Goal: Task Accomplishment & Management: Manage account settings

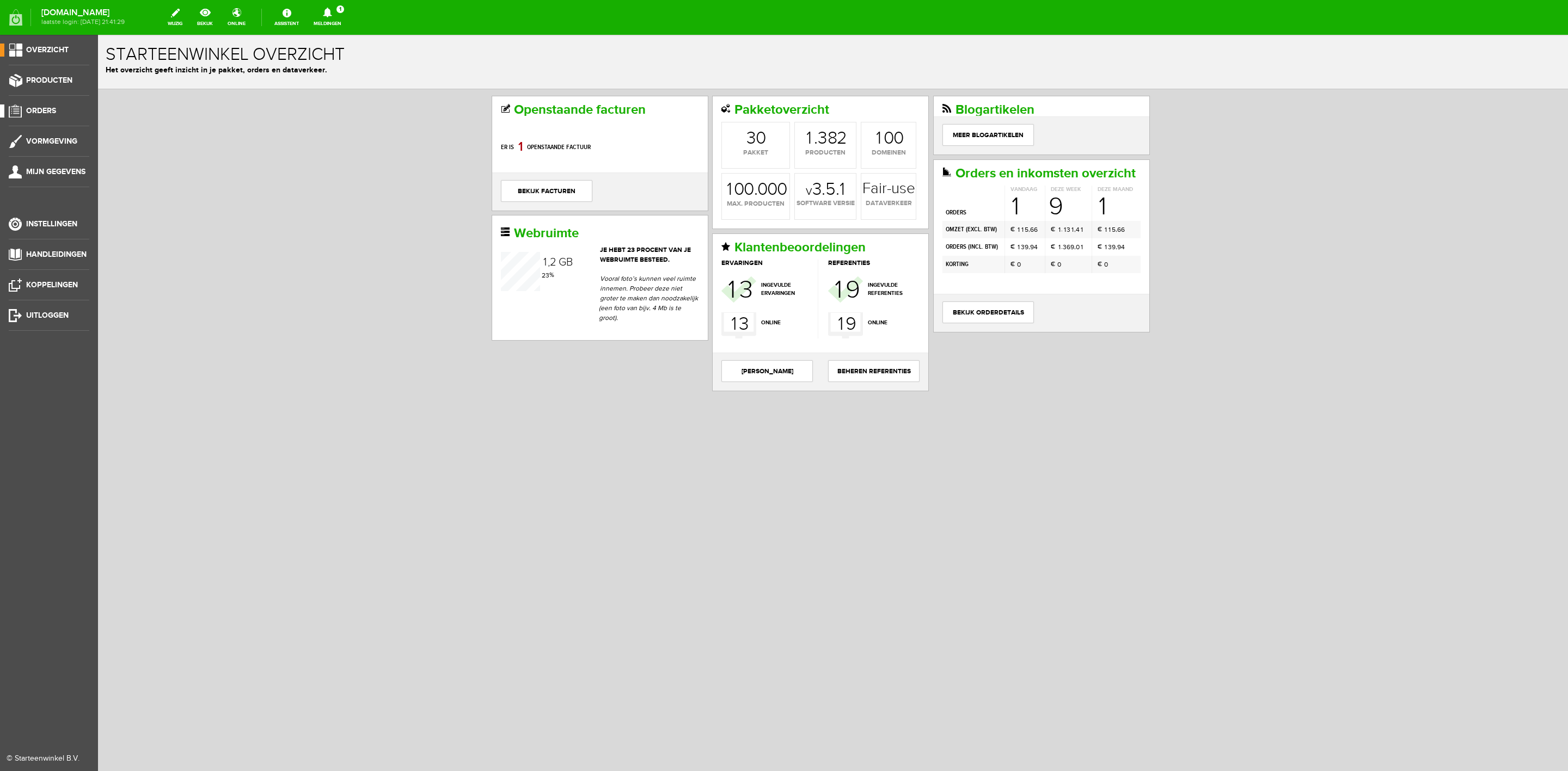
click at [41, 110] on span "Orders" at bounding box center [41, 110] width 30 height 9
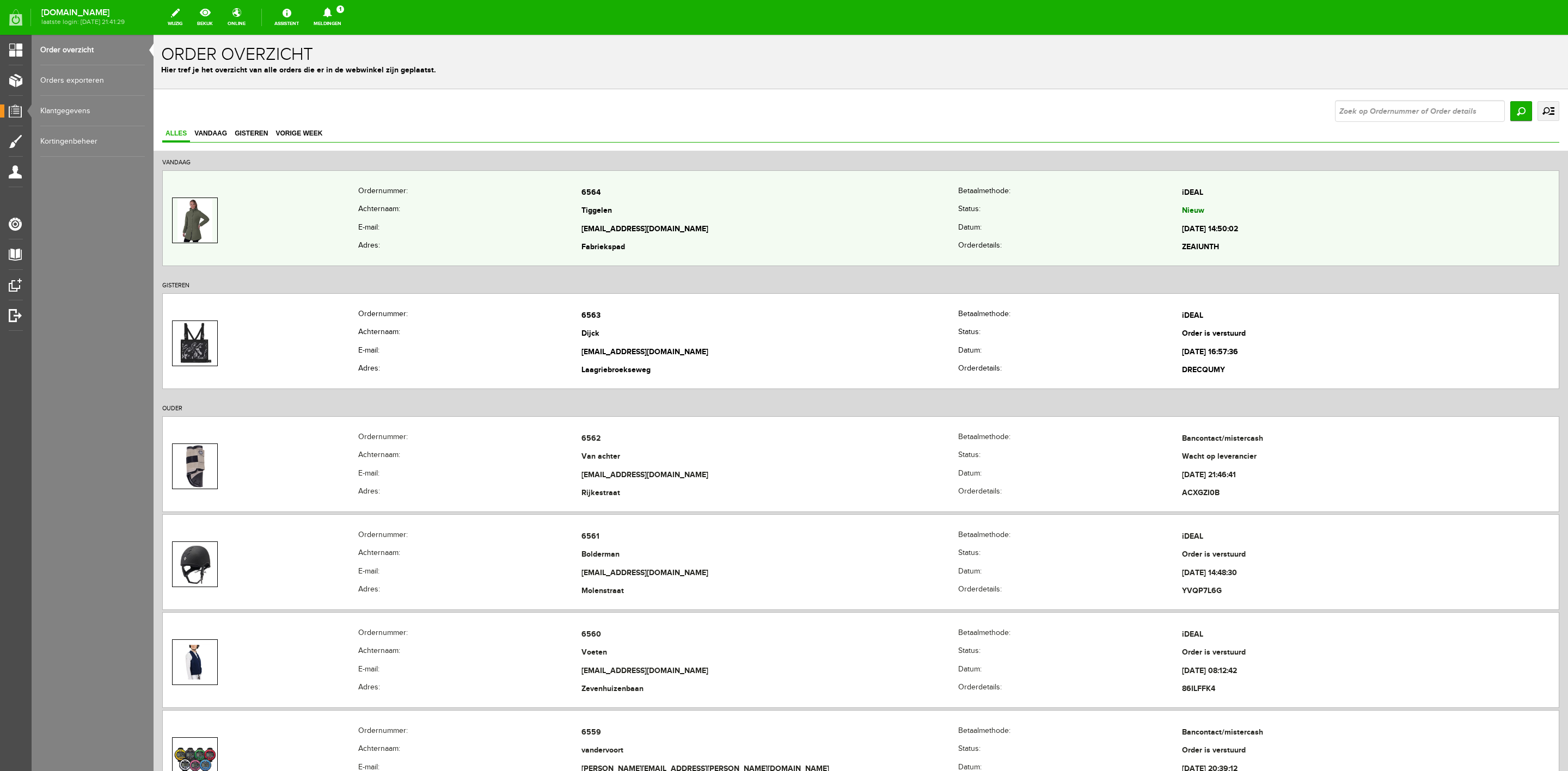
click at [320, 223] on td at bounding box center [260, 220] width 195 height 73
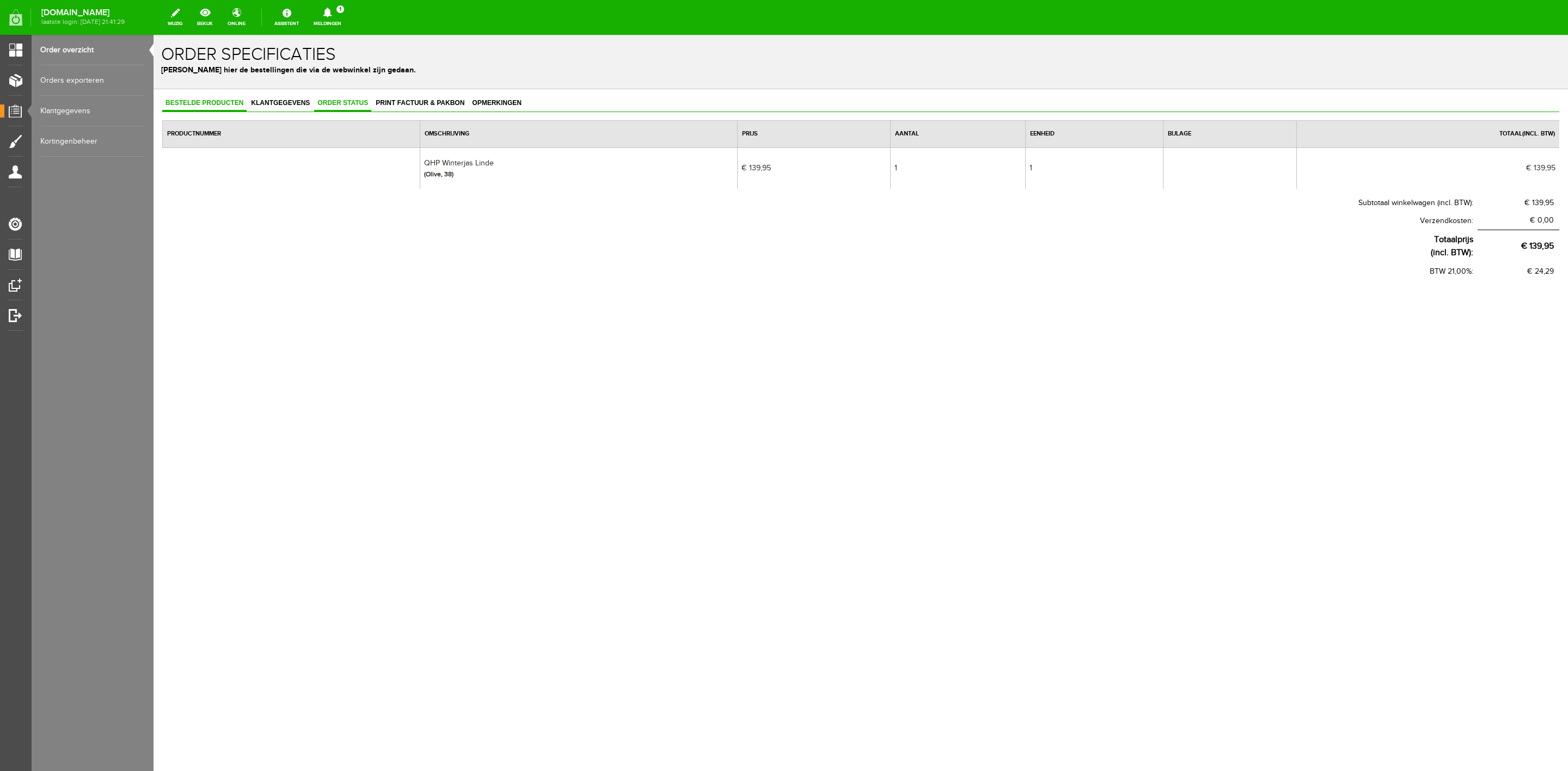
click at [341, 102] on span "Order status" at bounding box center [343, 103] width 57 height 8
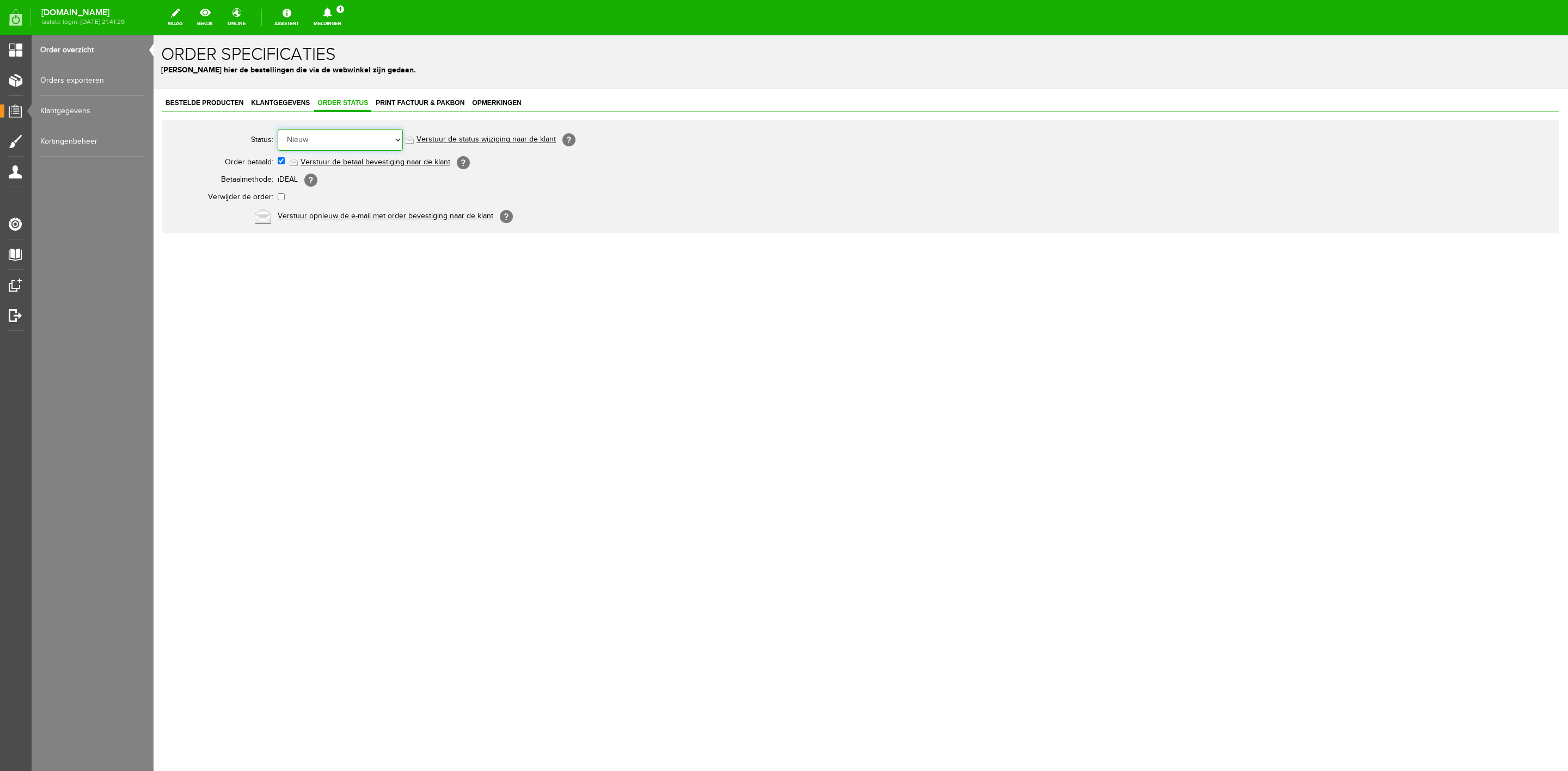
click at [348, 141] on select "Order niet afgerond Nieuw Order in behandeling Wacht op leverancier Wacht op be…" at bounding box center [340, 140] width 125 height 22
select select "7"
click at [278, 129] on select "Order niet afgerond Nieuw Order in behandeling Wacht op leverancier Wacht op be…" at bounding box center [340, 140] width 125 height 22
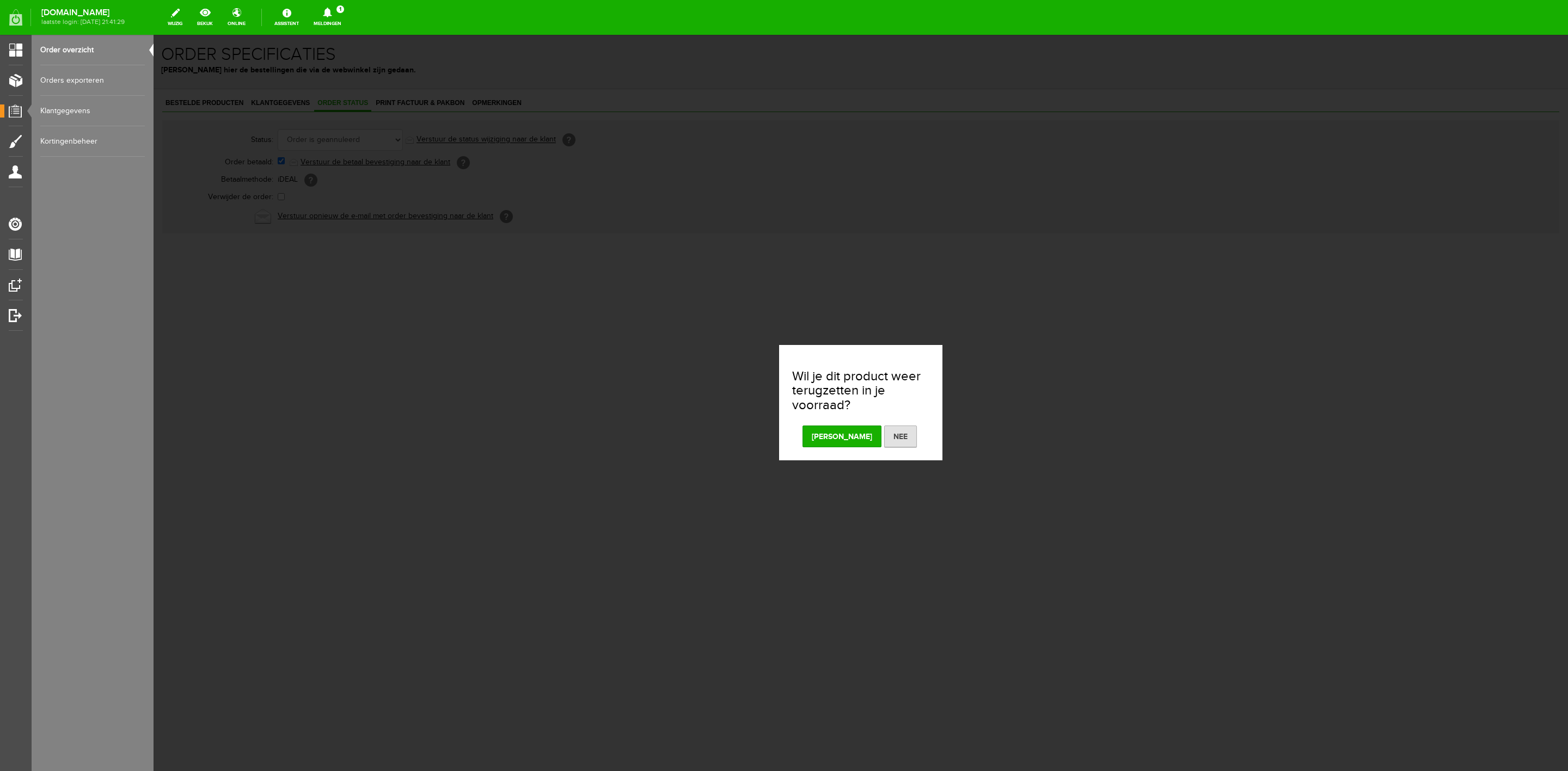
click at [849, 442] on button "[PERSON_NAME]" at bounding box center [842, 436] width 79 height 22
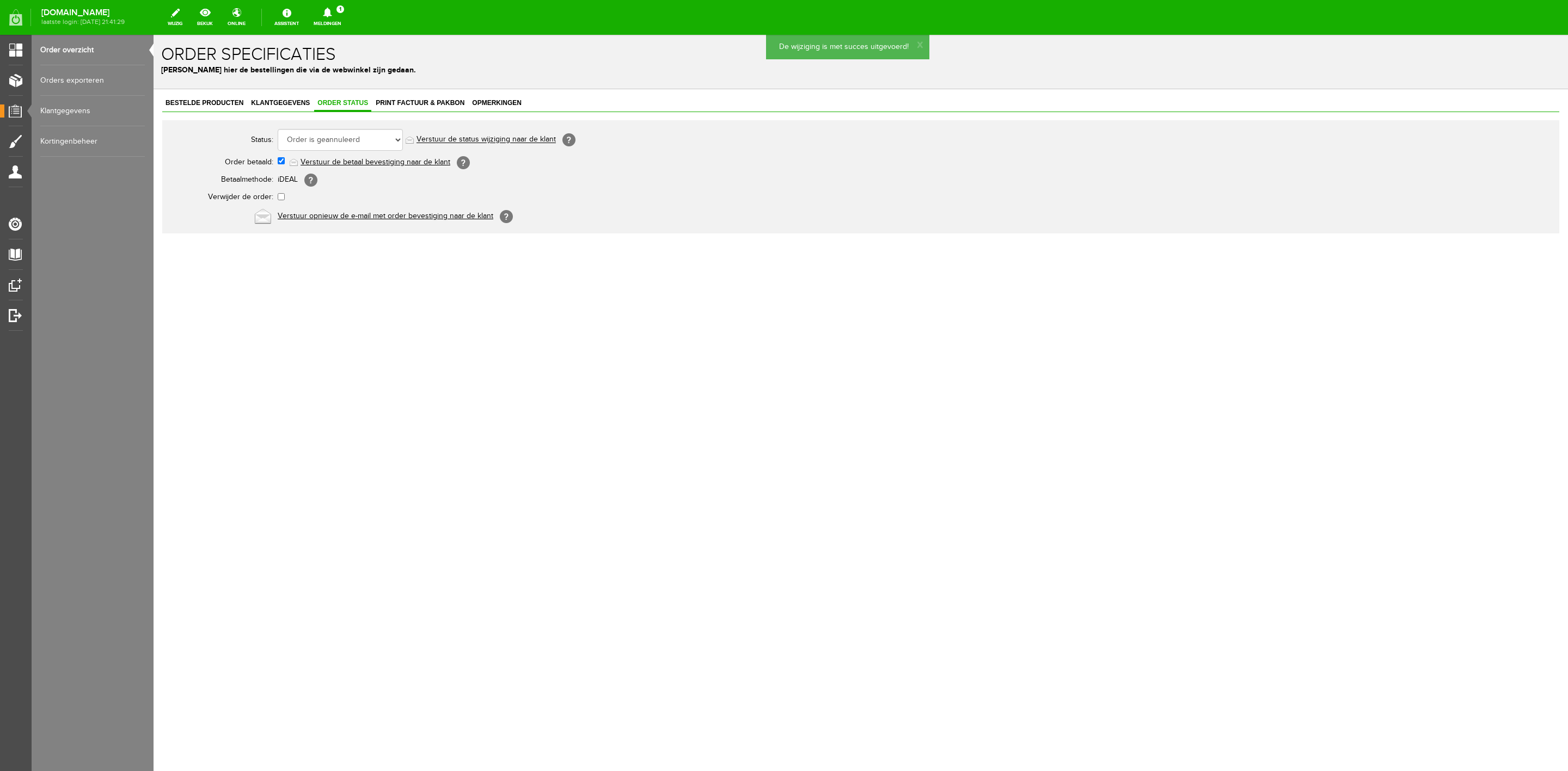
click at [497, 142] on link "Verstuur de status wijziging naar de klant" at bounding box center [486, 140] width 139 height 9
click at [338, 20] on link "Meldingen 1 Nieuwe orders Er is een nieuwe order( #6564 ) geplaatst door [PERSO…" at bounding box center [327, 17] width 41 height 24
click at [368, 65] on b "#6564" at bounding box center [362, 62] width 23 height 9
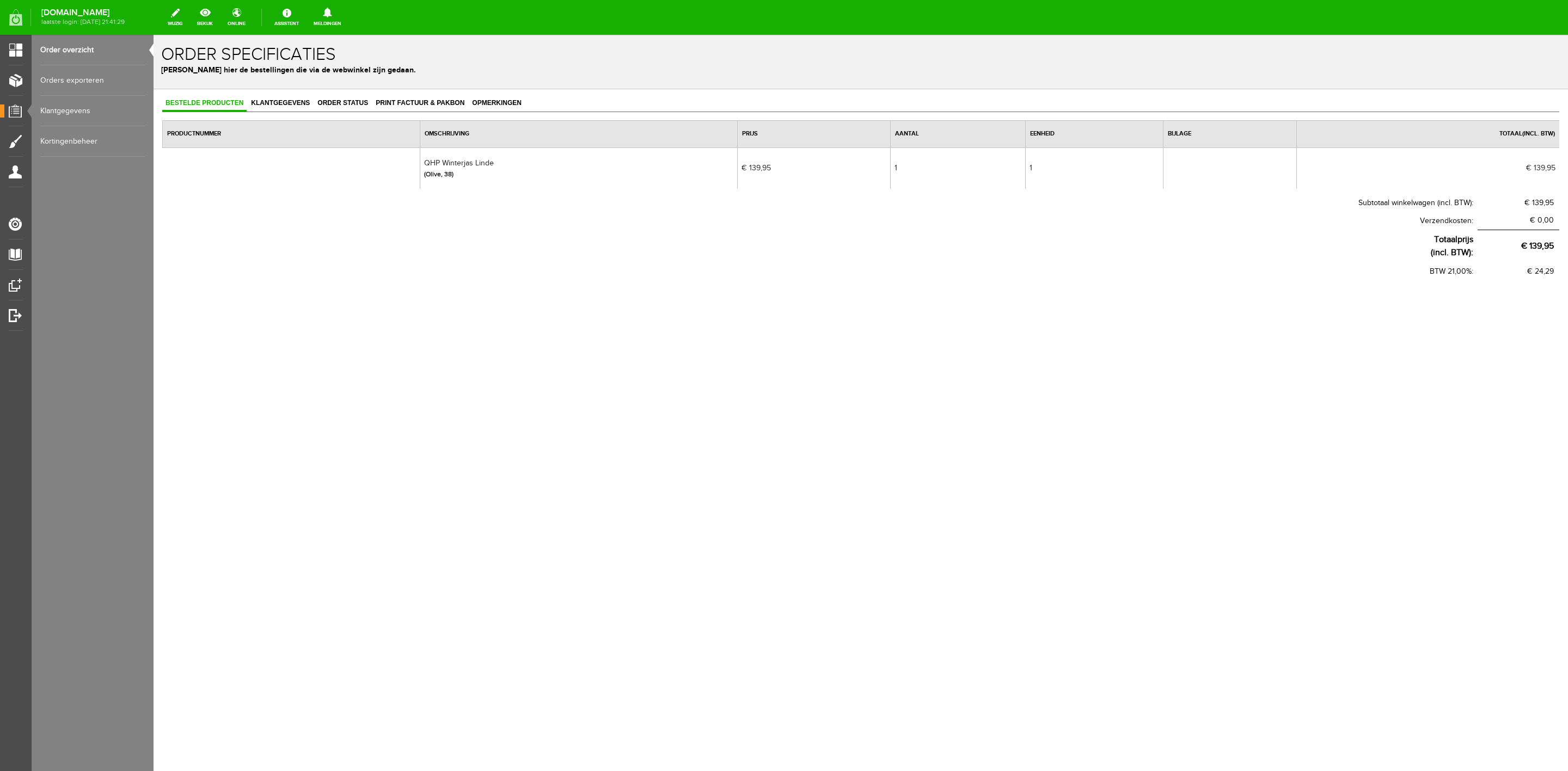
click at [69, 51] on link "Order overzicht" at bounding box center [93, 50] width 105 height 30
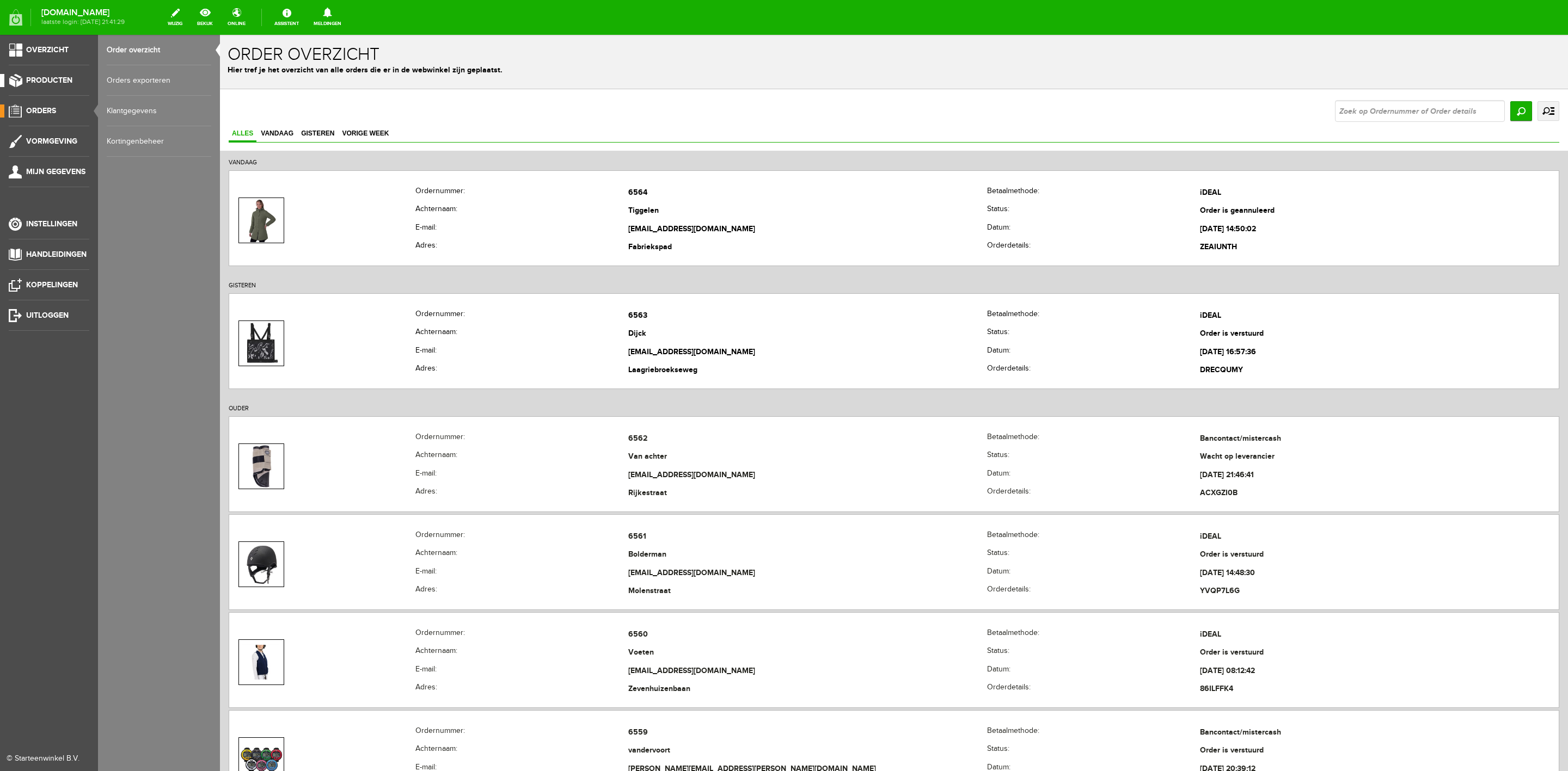
click at [38, 83] on span "Producten" at bounding box center [49, 80] width 46 height 9
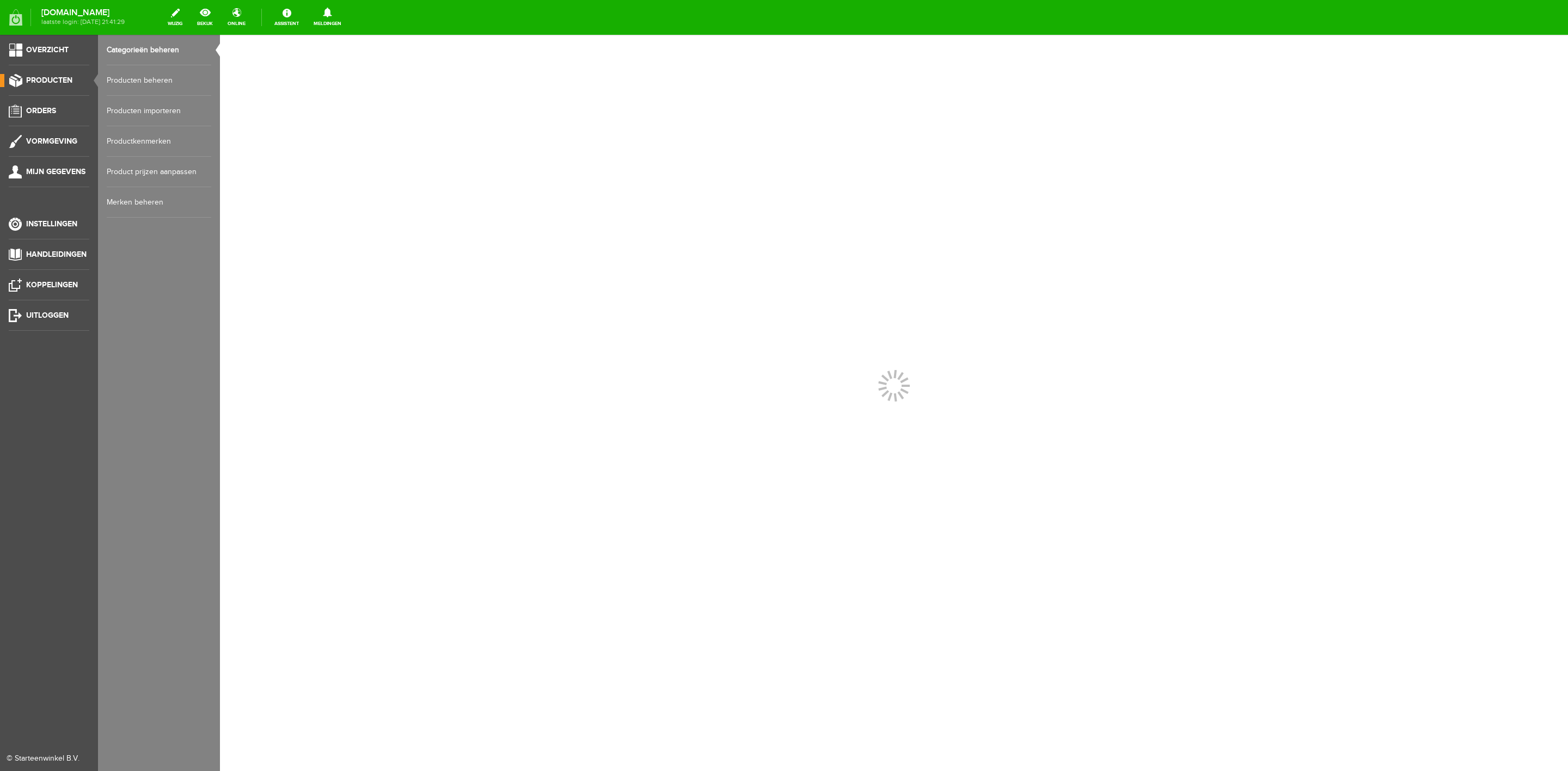
click at [130, 83] on link "Producten beheren" at bounding box center [159, 80] width 105 height 30
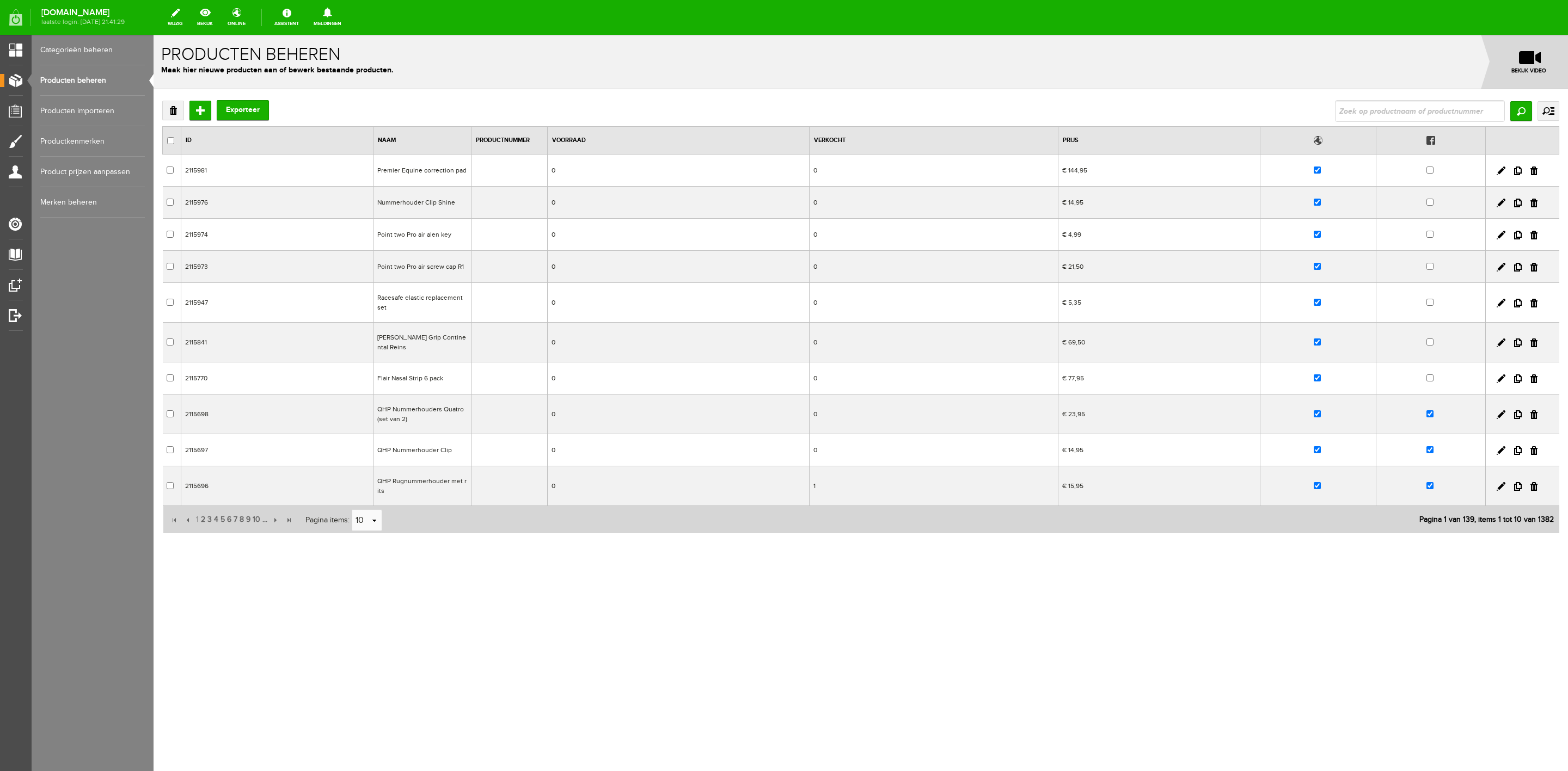
click at [1440, 115] on input "text" at bounding box center [1419, 111] width 170 height 22
type input "fronted"
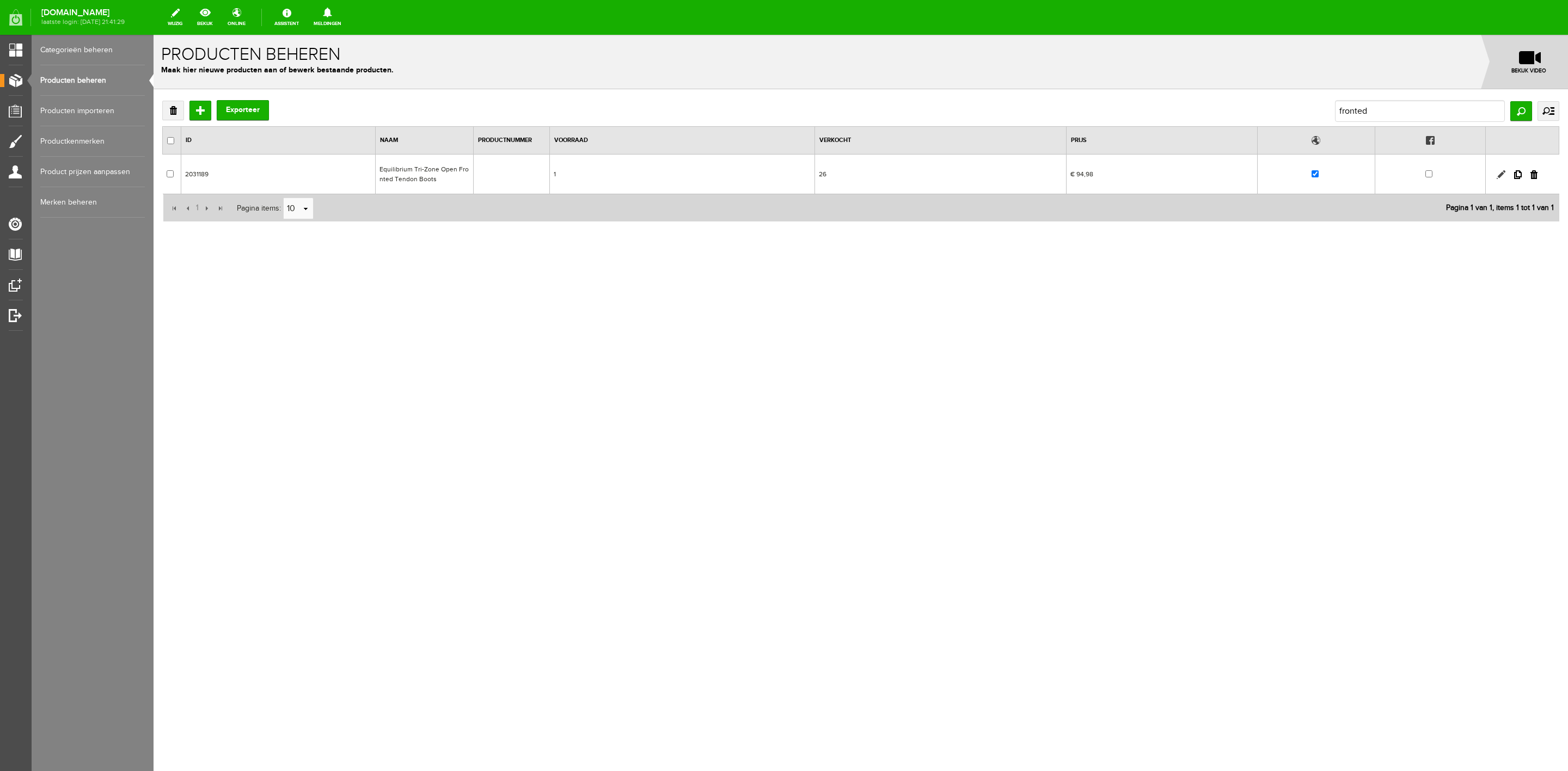
click at [1501, 175] on link at bounding box center [1501, 175] width 9 height 9
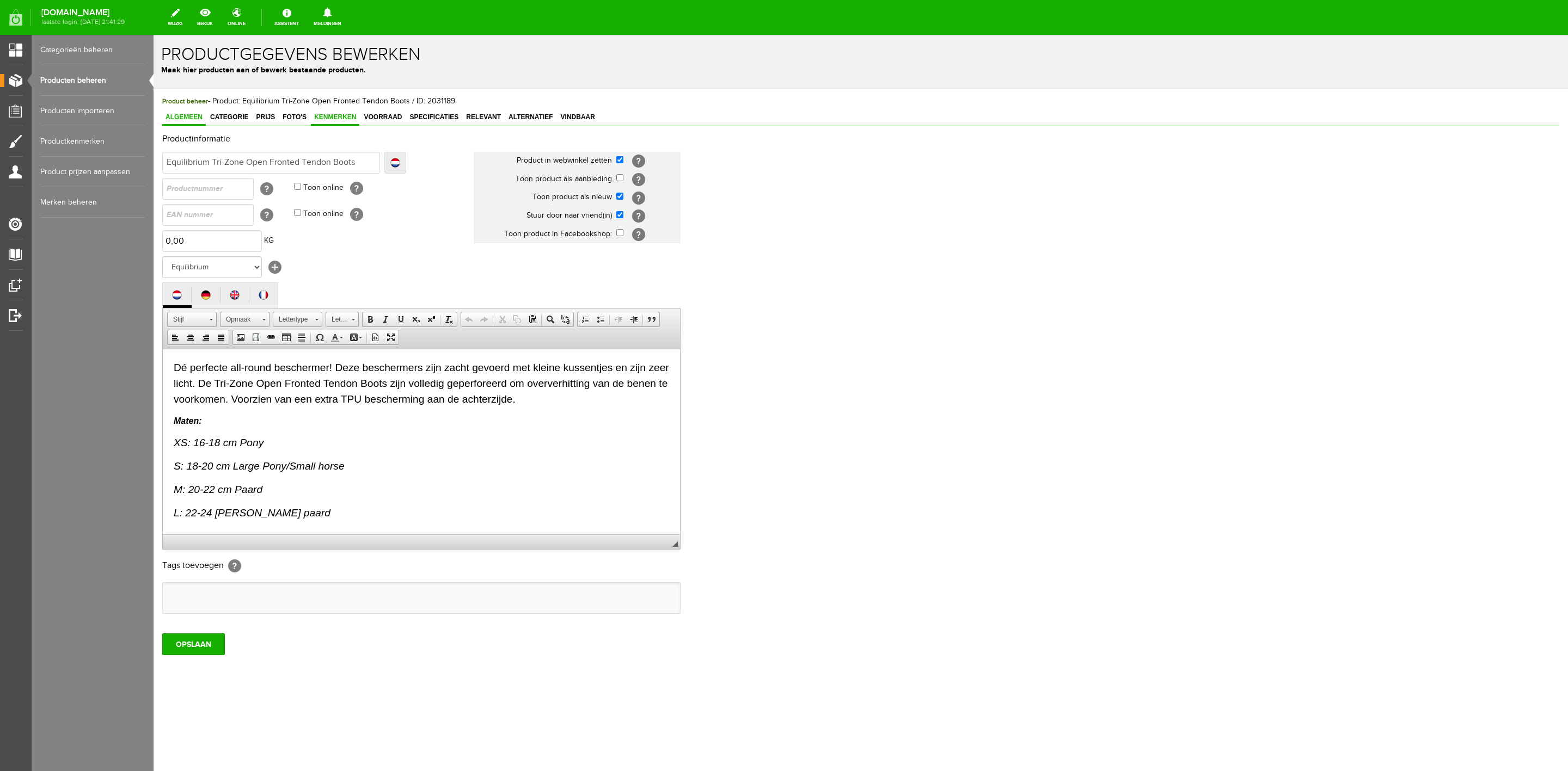
click at [323, 117] on span "Kenmerken" at bounding box center [335, 117] width 49 height 8
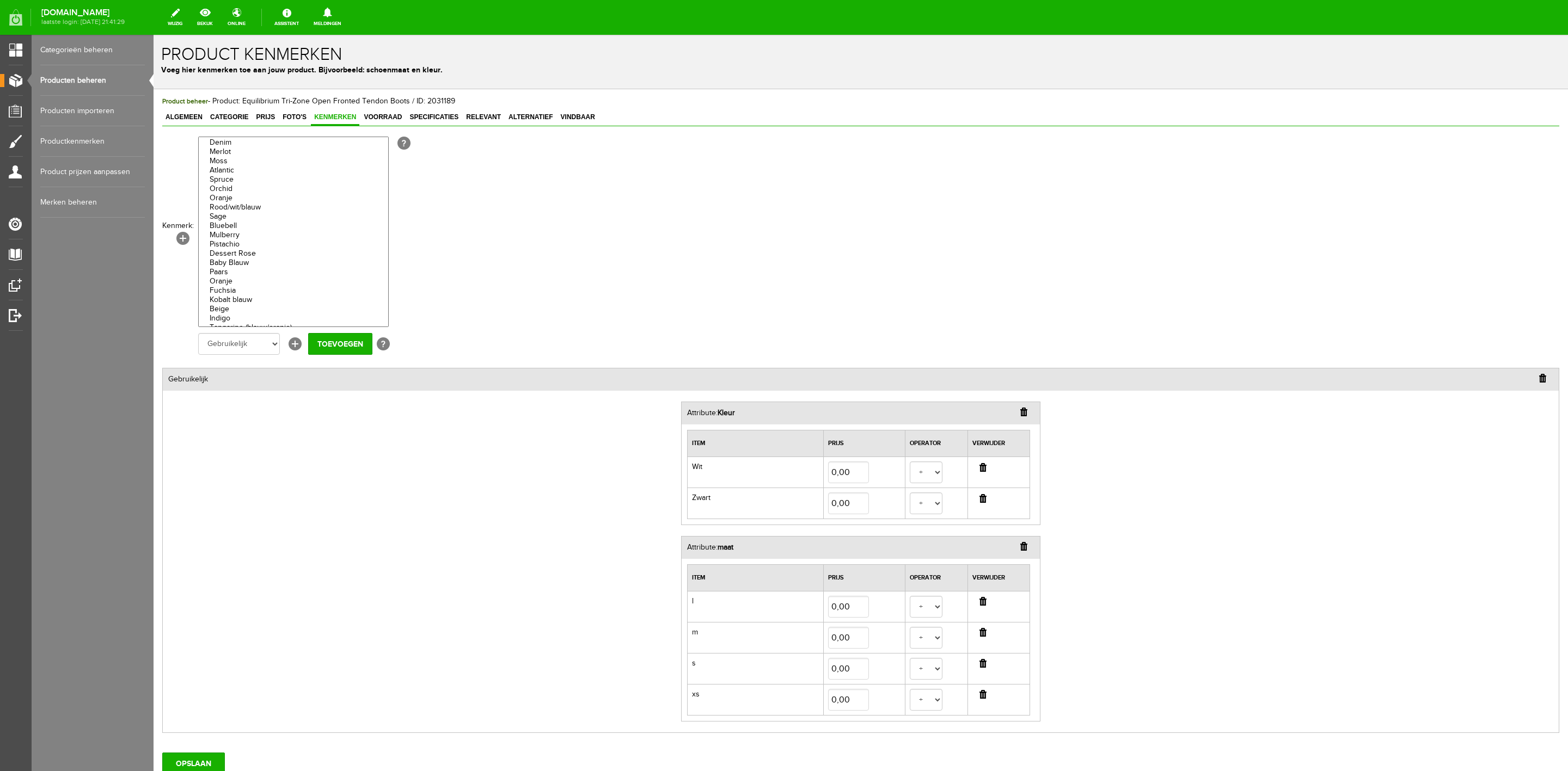
scroll to position [3184, 0]
click at [235, 220] on option "Bruin" at bounding box center [293, 215] width 189 height 9
click at [231, 229] on option "Zwart" at bounding box center [293, 225] width 189 height 9
select select "85327|336147"
click at [236, 156] on option "Wit" at bounding box center [293, 151] width 189 height 9
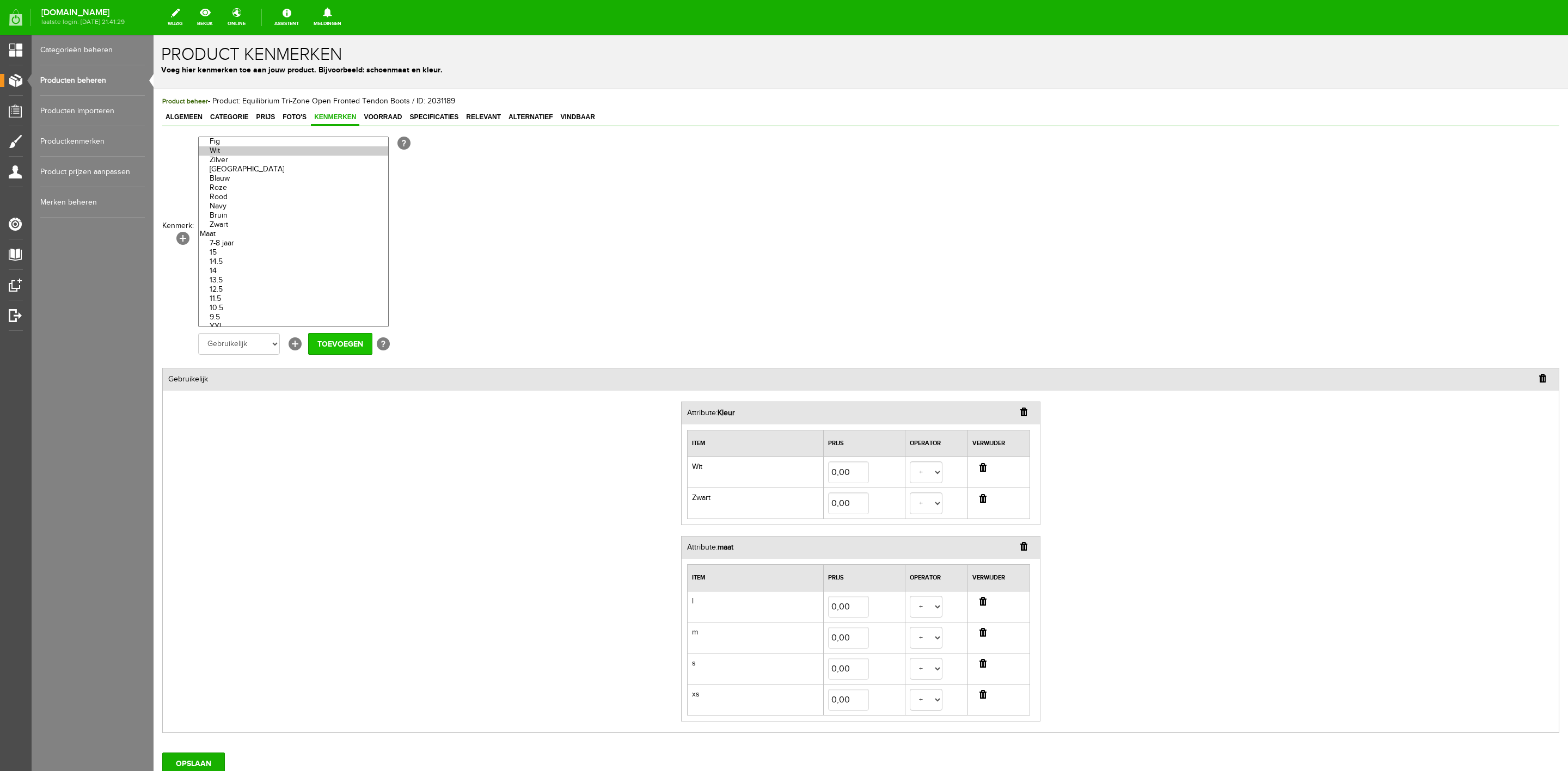
click at [320, 338] on input "Toevoegen" at bounding box center [340, 344] width 65 height 22
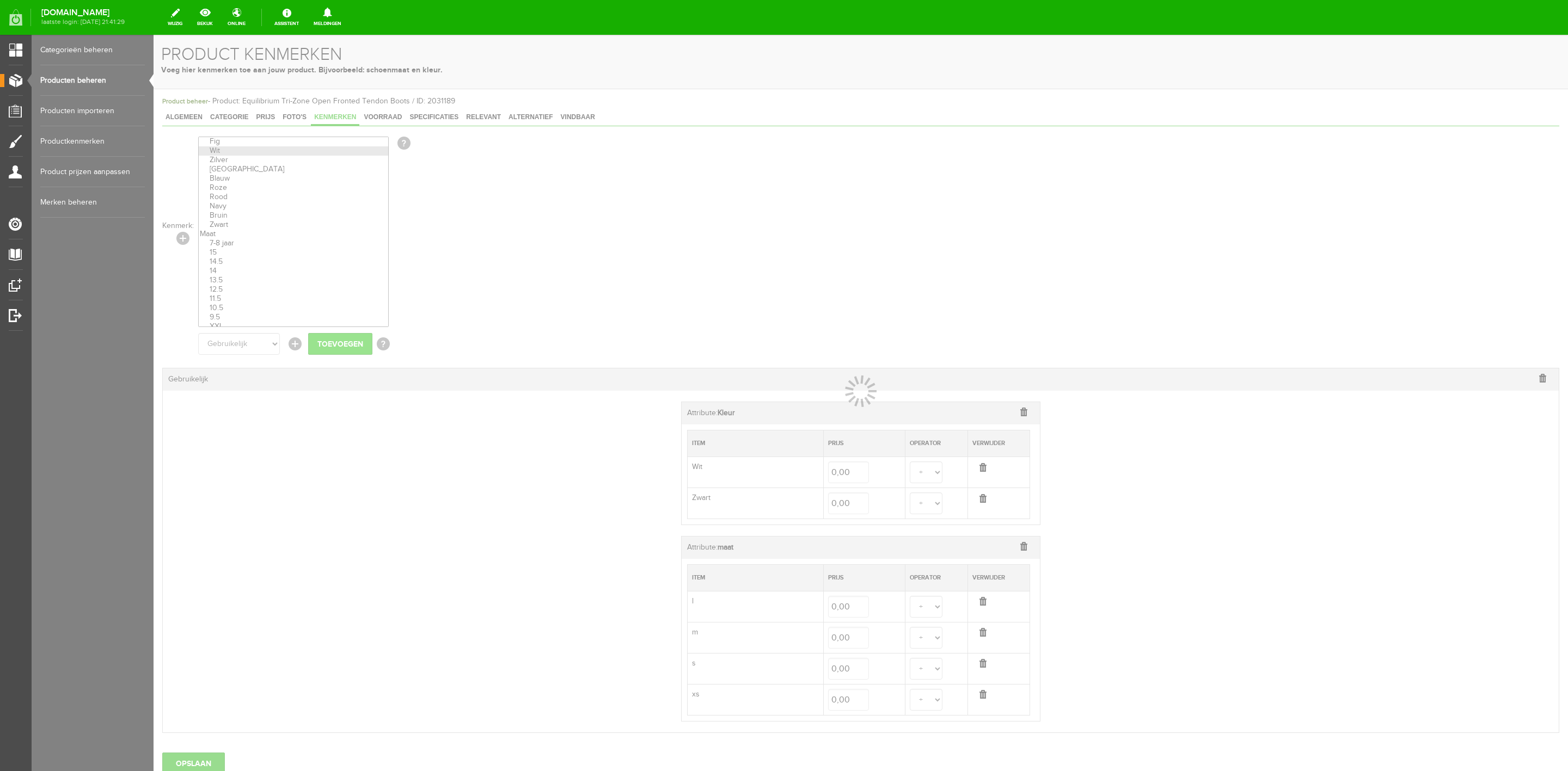
select select
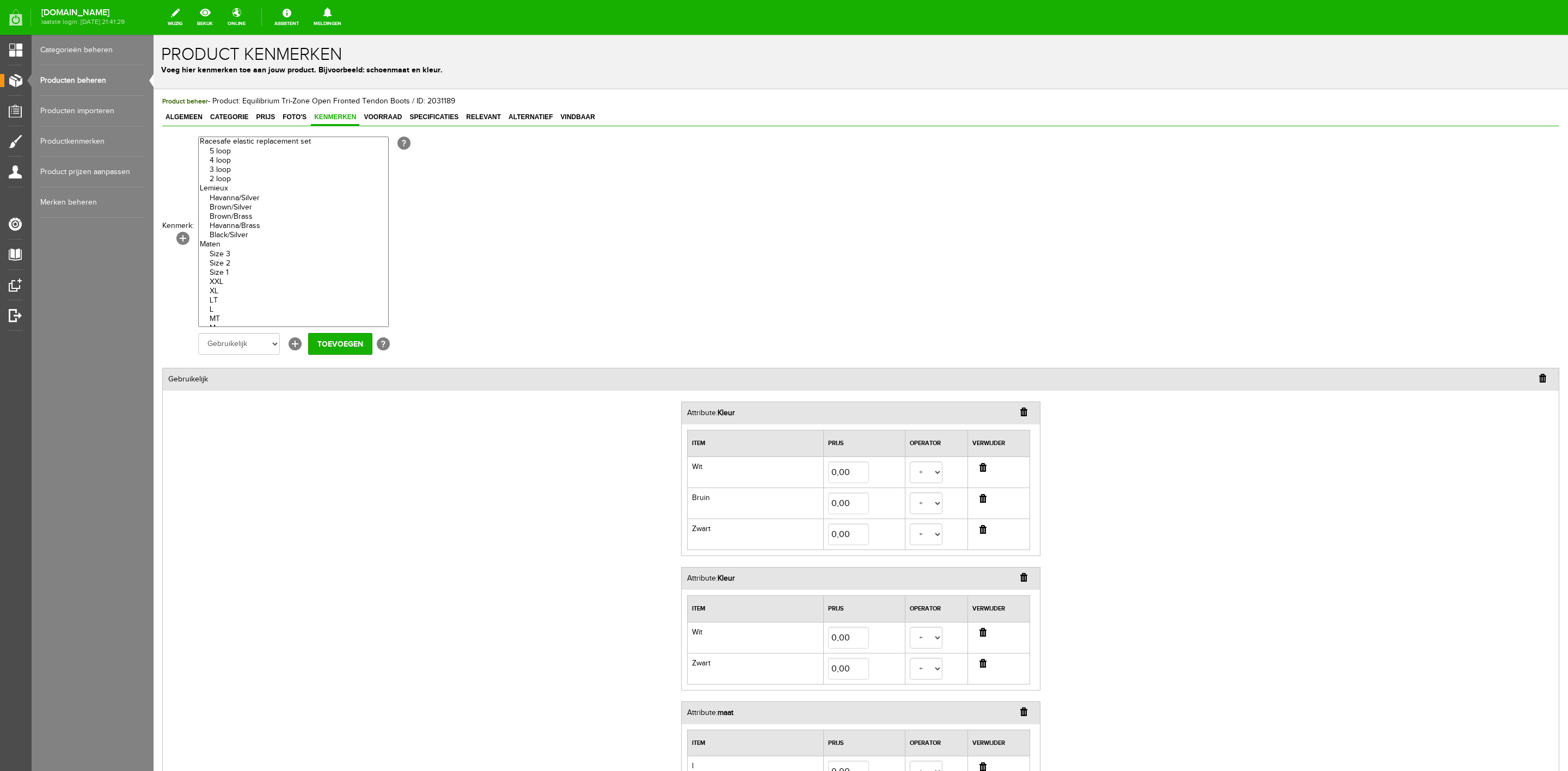
click at [1020, 579] on input "button" at bounding box center [1024, 577] width 7 height 9
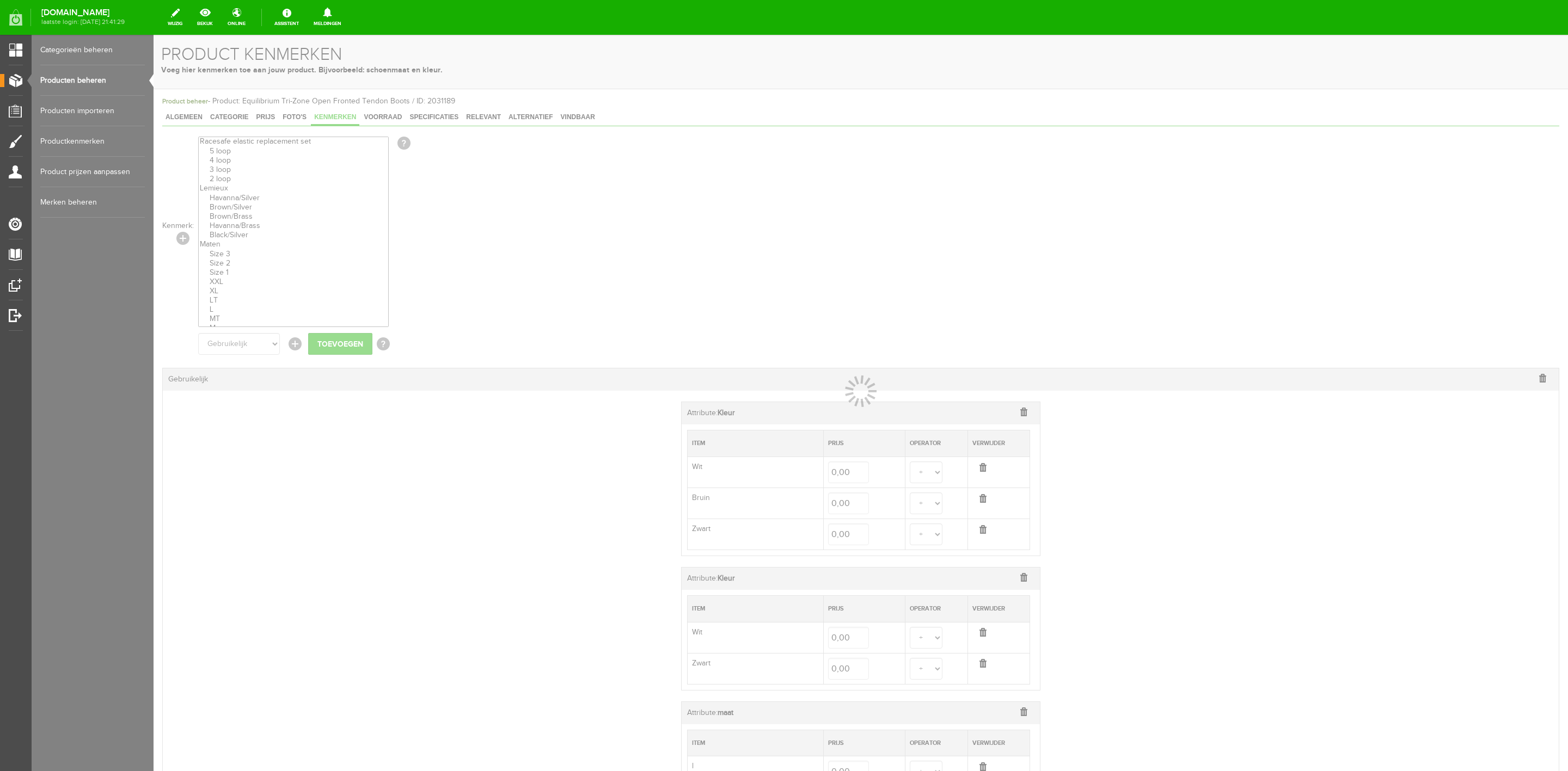
select select
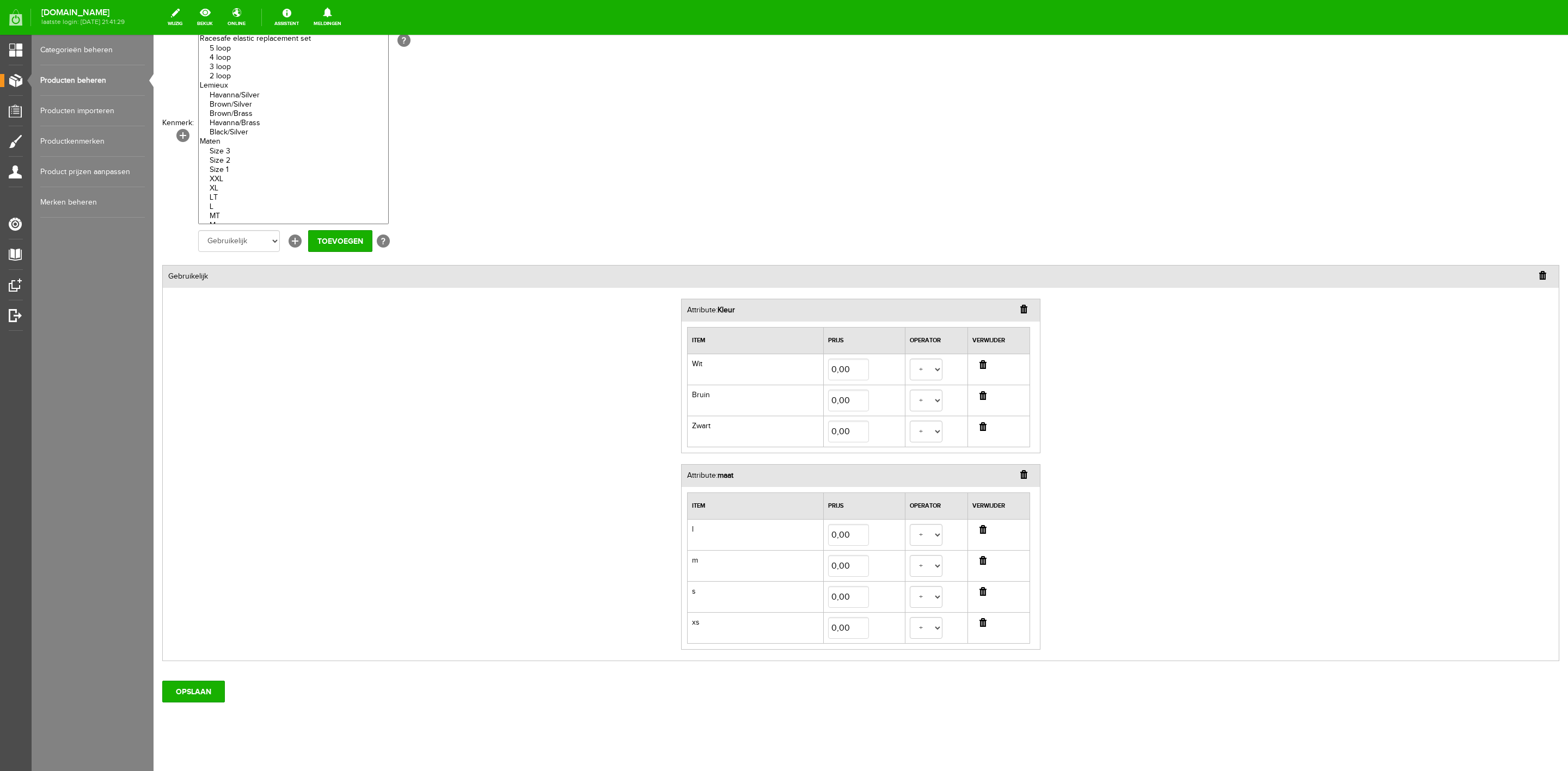
scroll to position [119, 0]
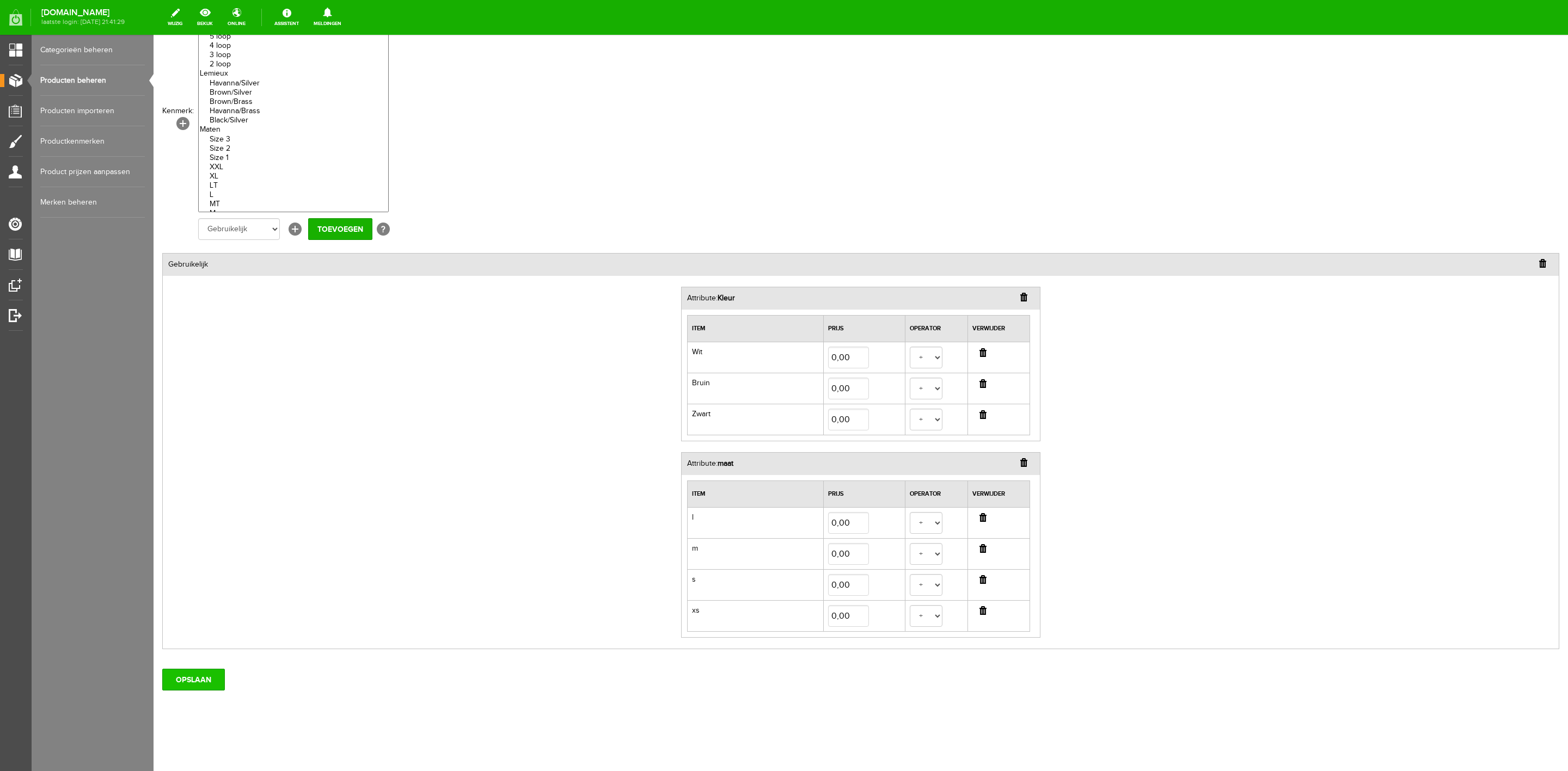
click at [198, 680] on input "OPSLAAN" at bounding box center [194, 680] width 63 height 22
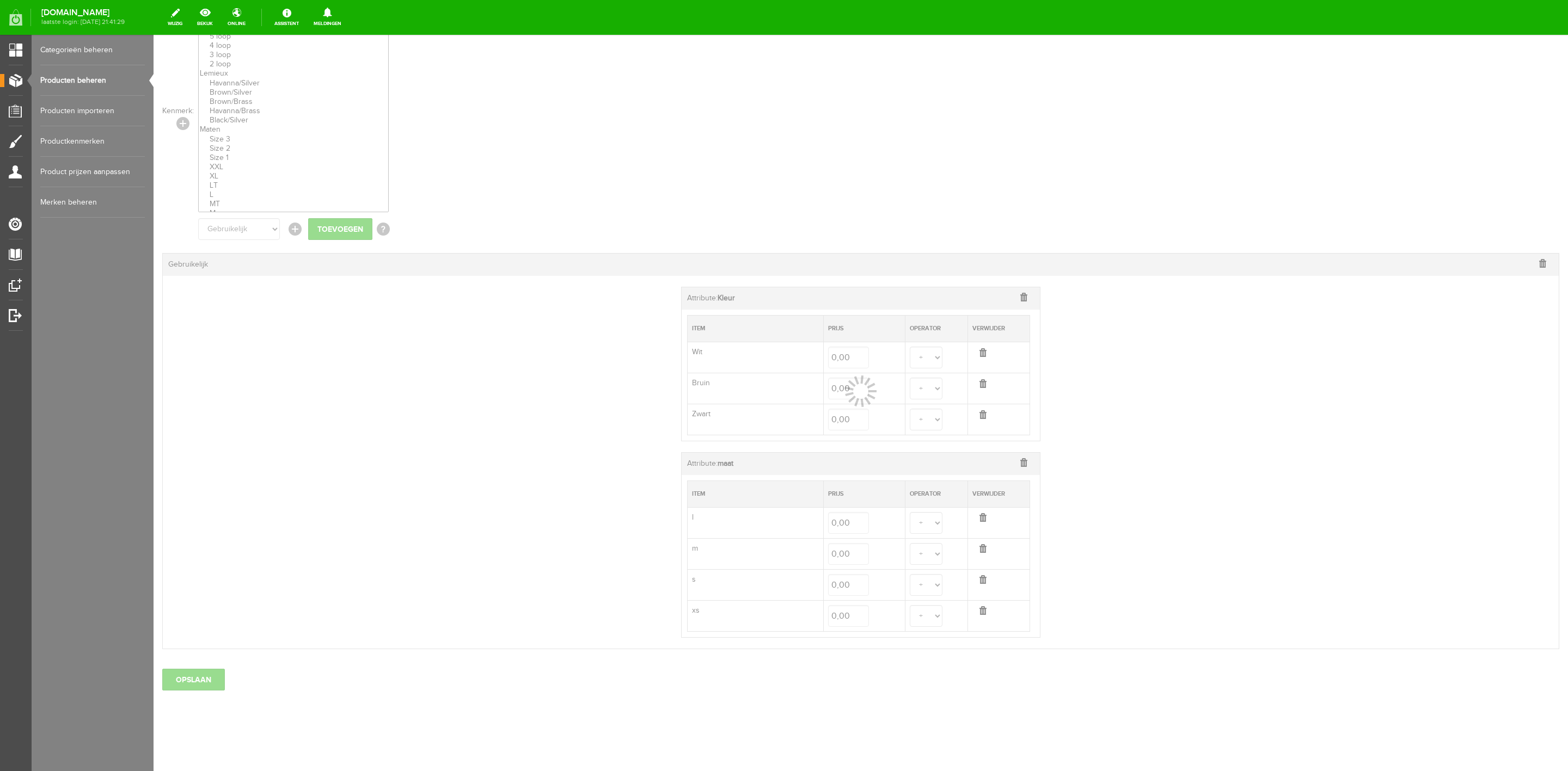
select select
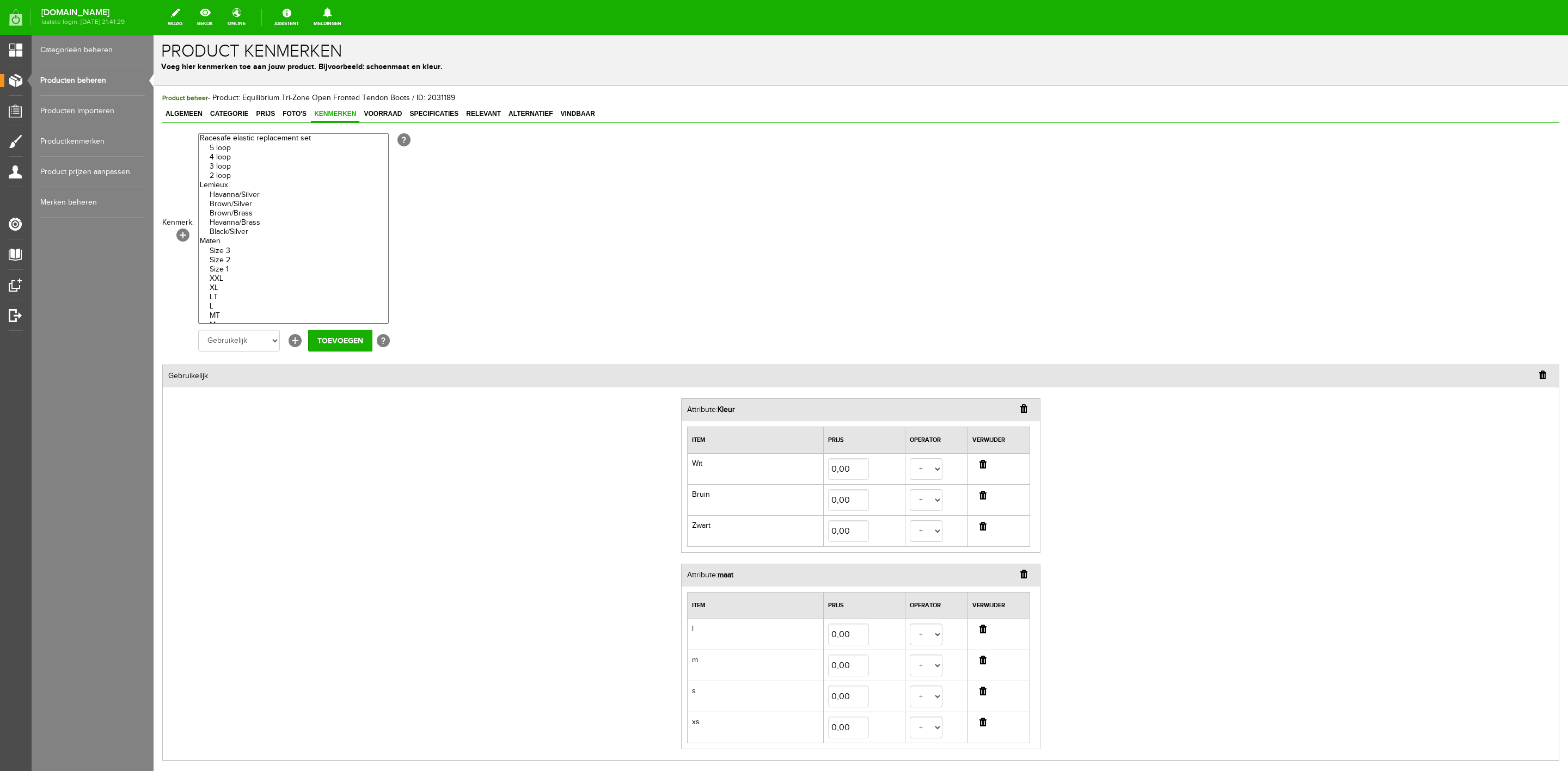
scroll to position [0, 0]
click at [273, 121] on link "Prijs" at bounding box center [265, 118] width 26 height 16
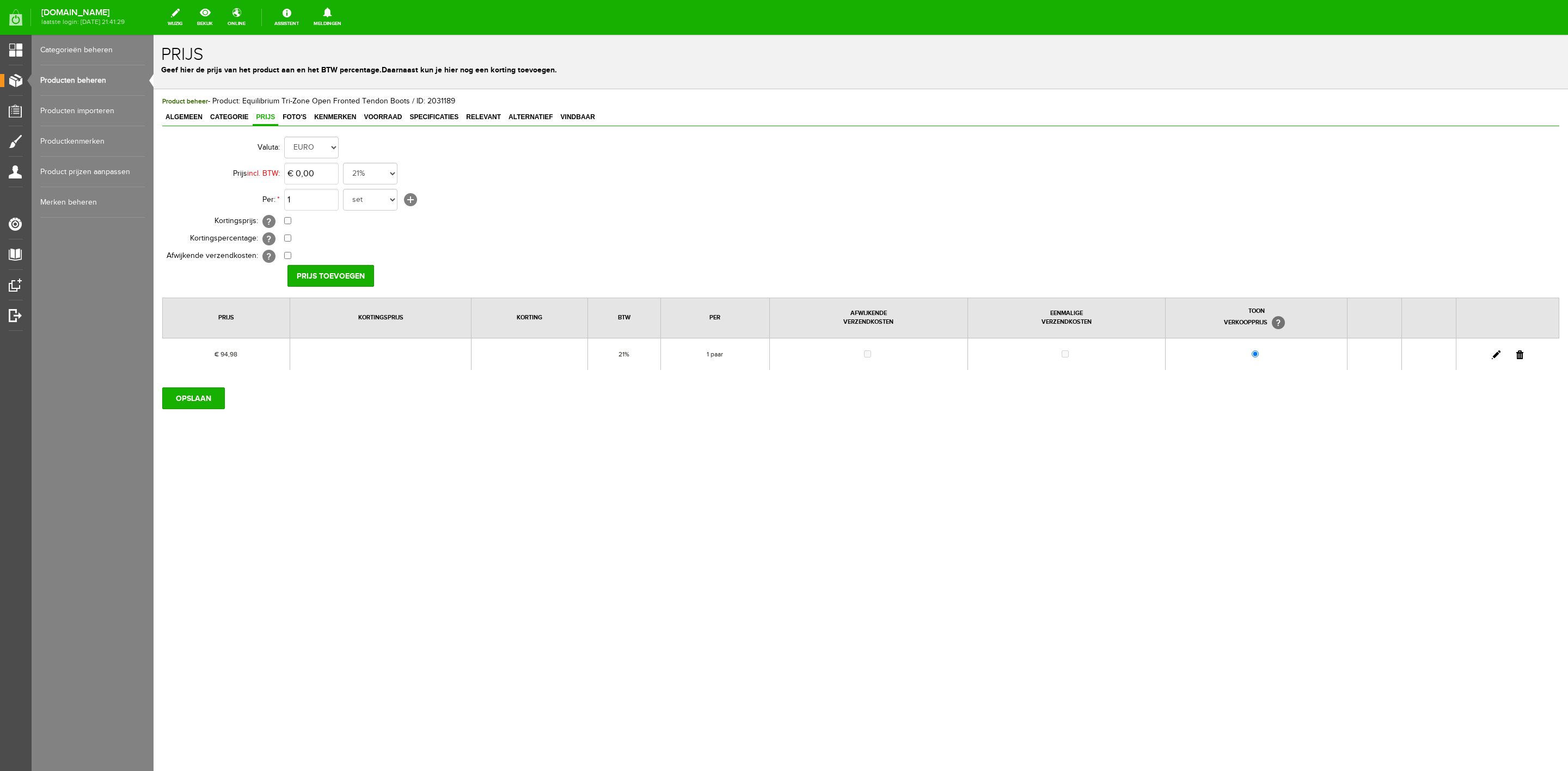
click at [1496, 359] on link at bounding box center [1496, 355] width 9 height 9
click at [320, 184] on input "94,98" at bounding box center [311, 173] width 54 height 22
type input "€ 99,95"
click at [331, 273] on input "[PERSON_NAME]" at bounding box center [327, 276] width 79 height 22
click at [189, 404] on input "OPSLAAN" at bounding box center [194, 399] width 63 height 22
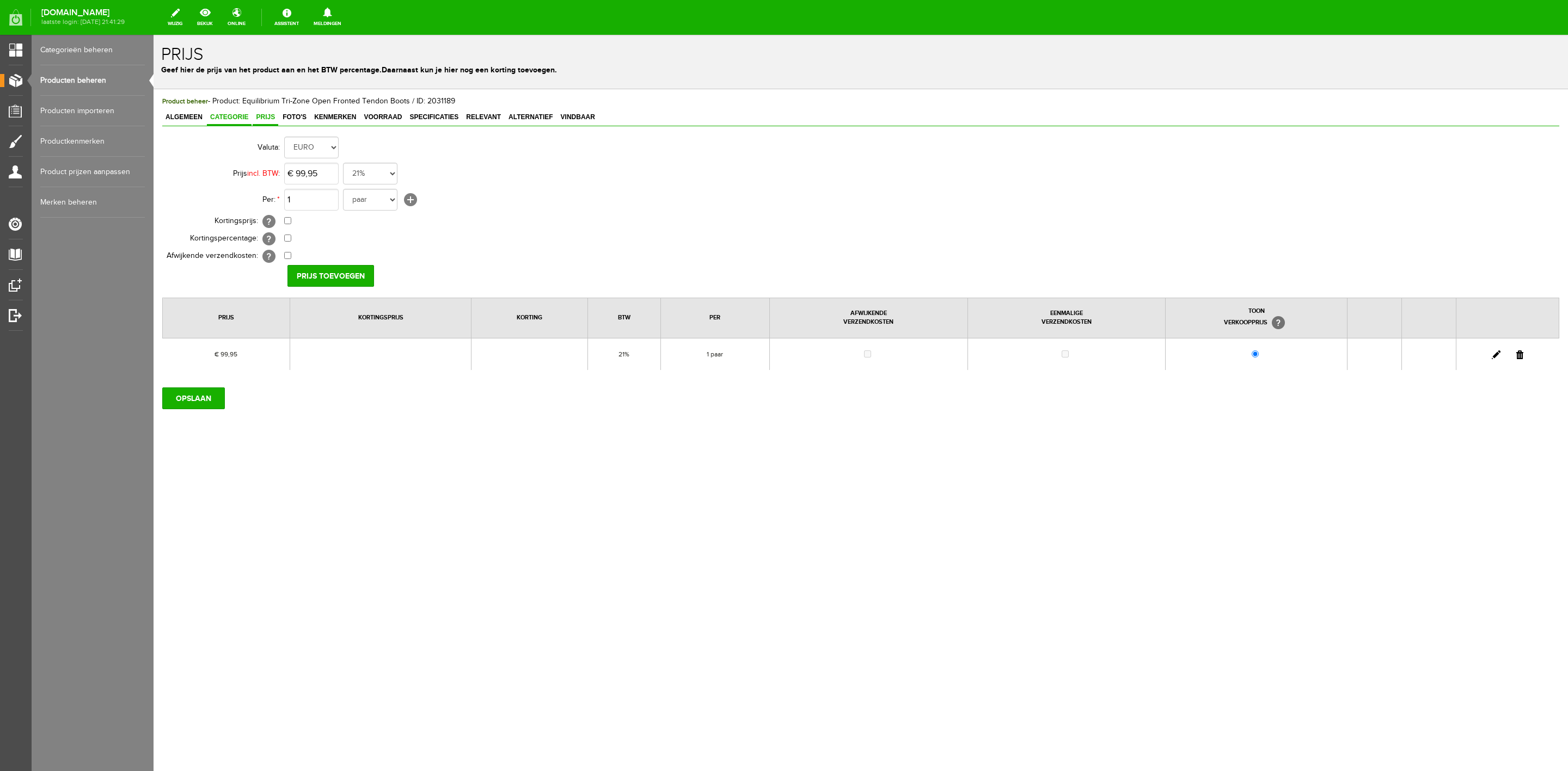
click at [237, 124] on link "Categorie" at bounding box center [229, 118] width 44 height 16
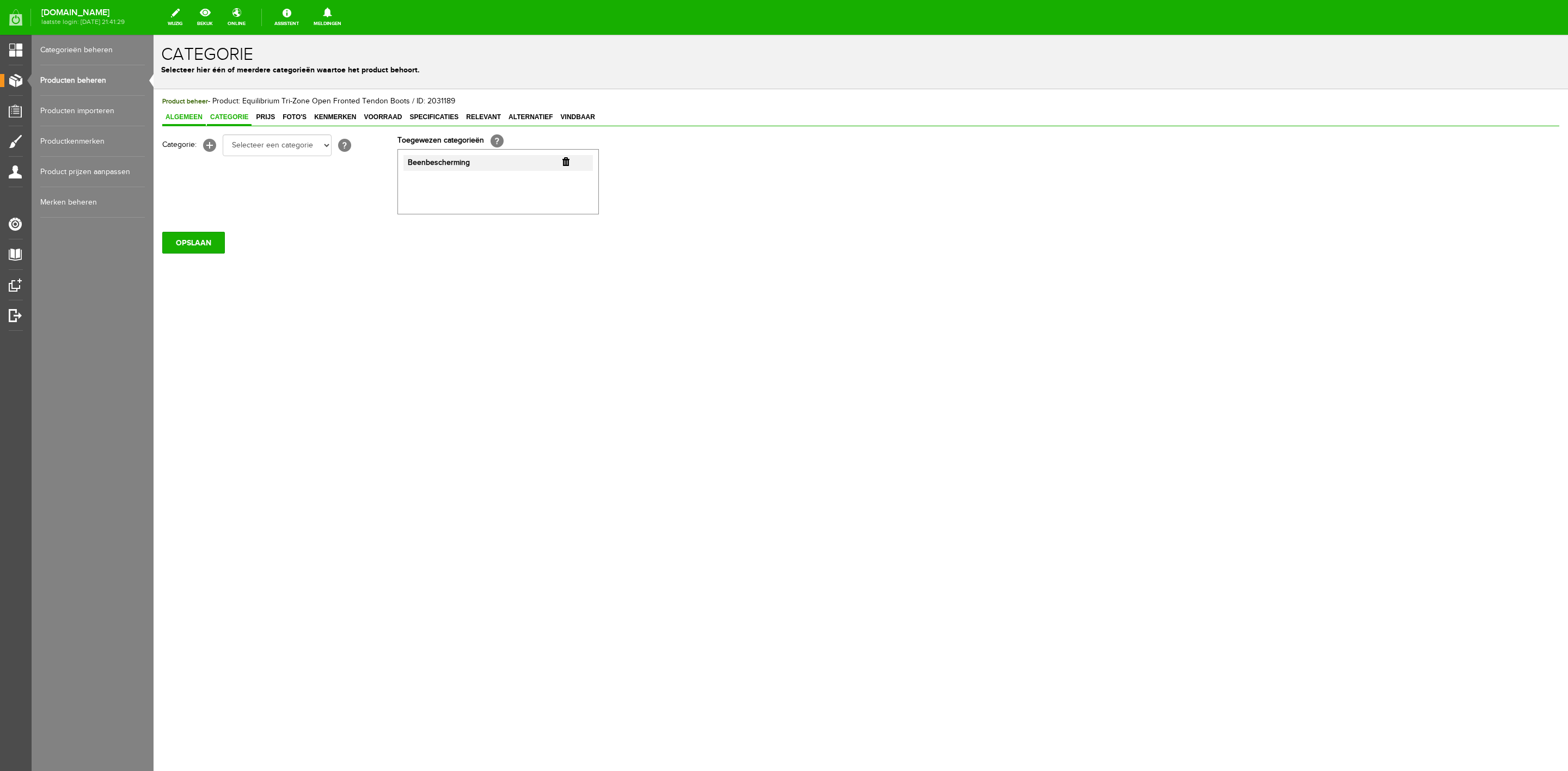
click at [172, 116] on span "Algemeen" at bounding box center [184, 117] width 44 height 8
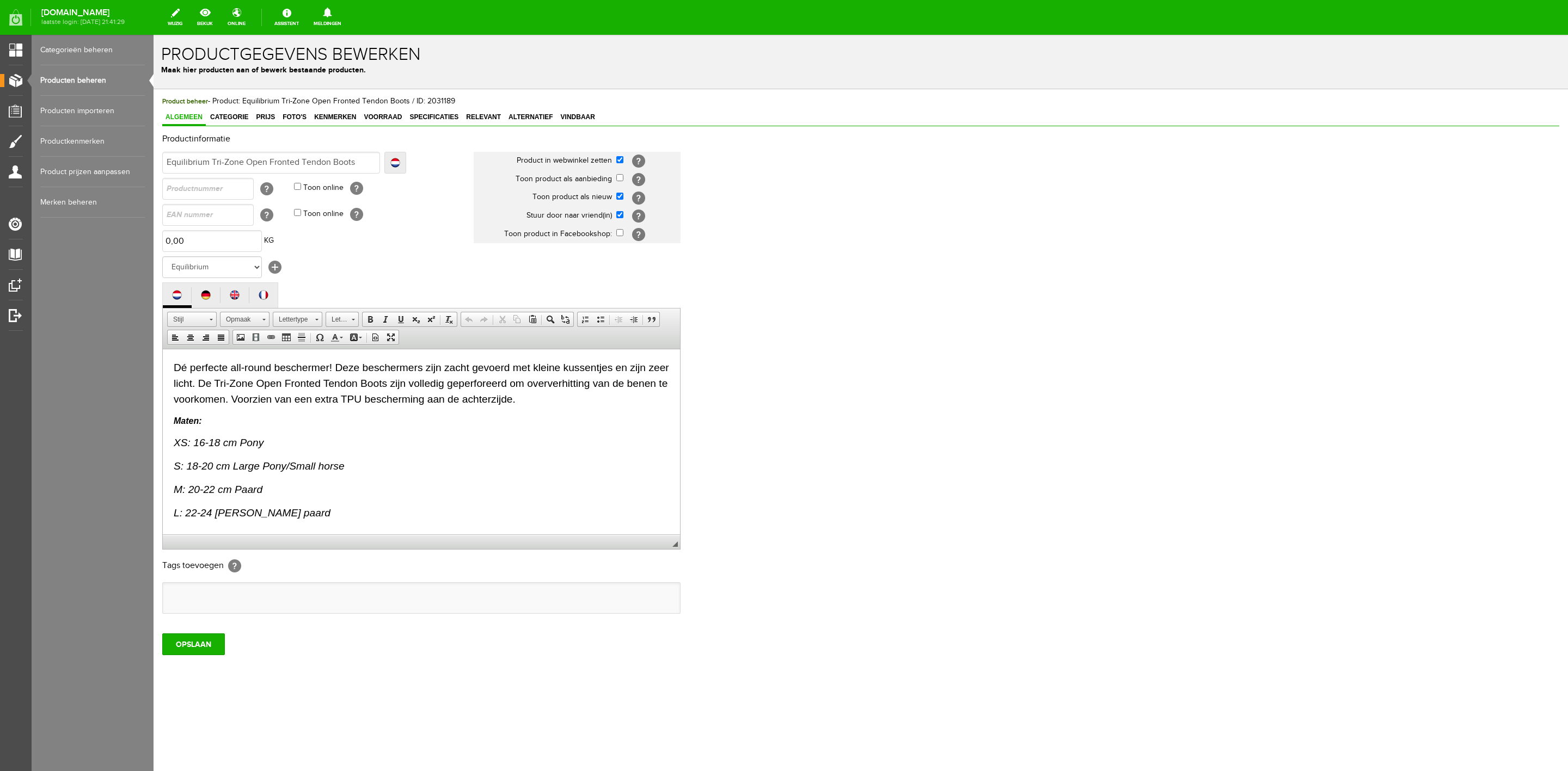
click at [279, 128] on div "Product beheer - Product: Equilibrium Tri-Zone Open Fronted Tendon Boots / ID: …" at bounding box center [861, 375] width 1397 height 559
click at [286, 120] on span "Foto's" at bounding box center [295, 117] width 30 height 8
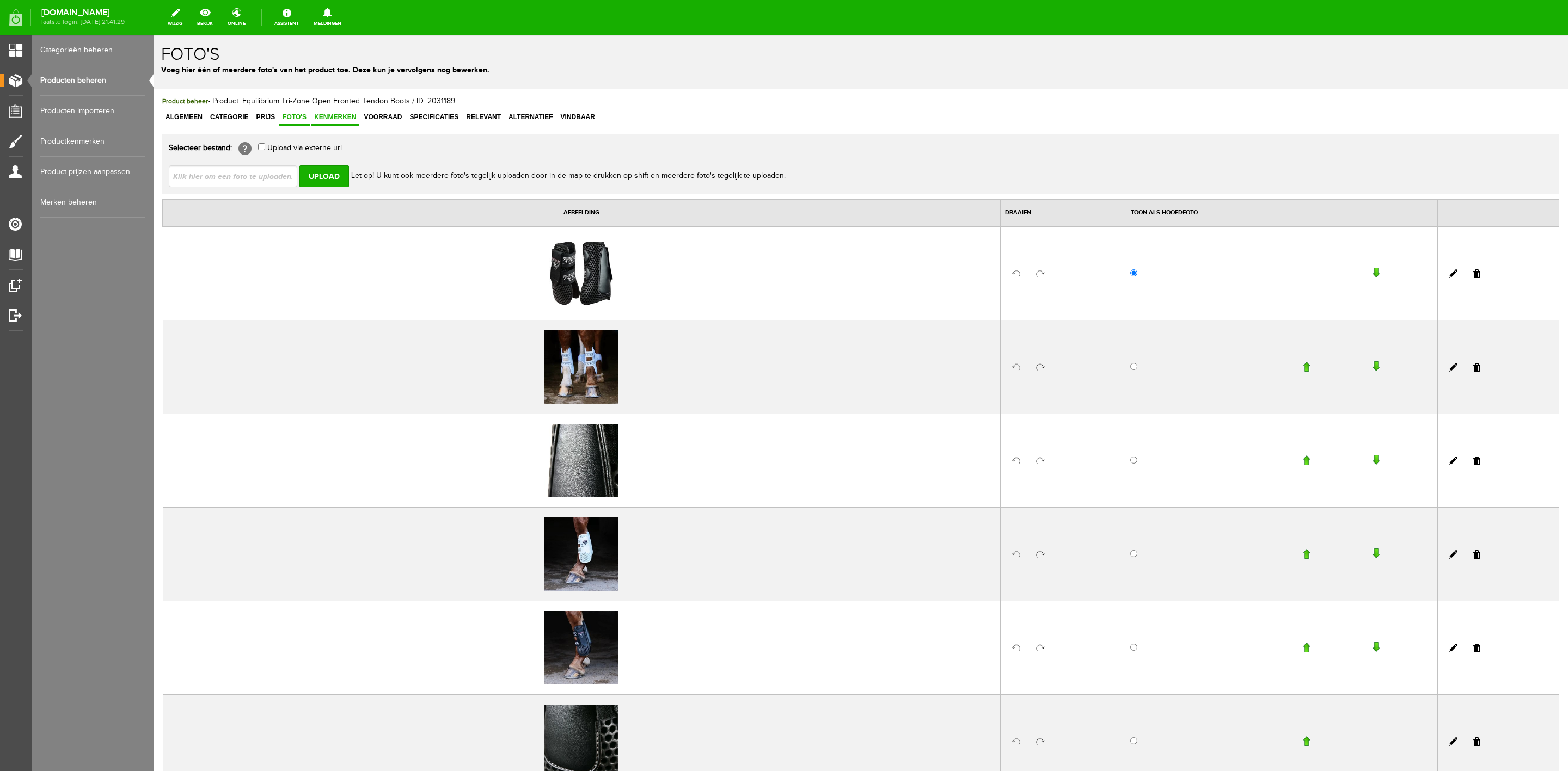
click at [348, 119] on span "Kenmerken" at bounding box center [335, 117] width 49 height 8
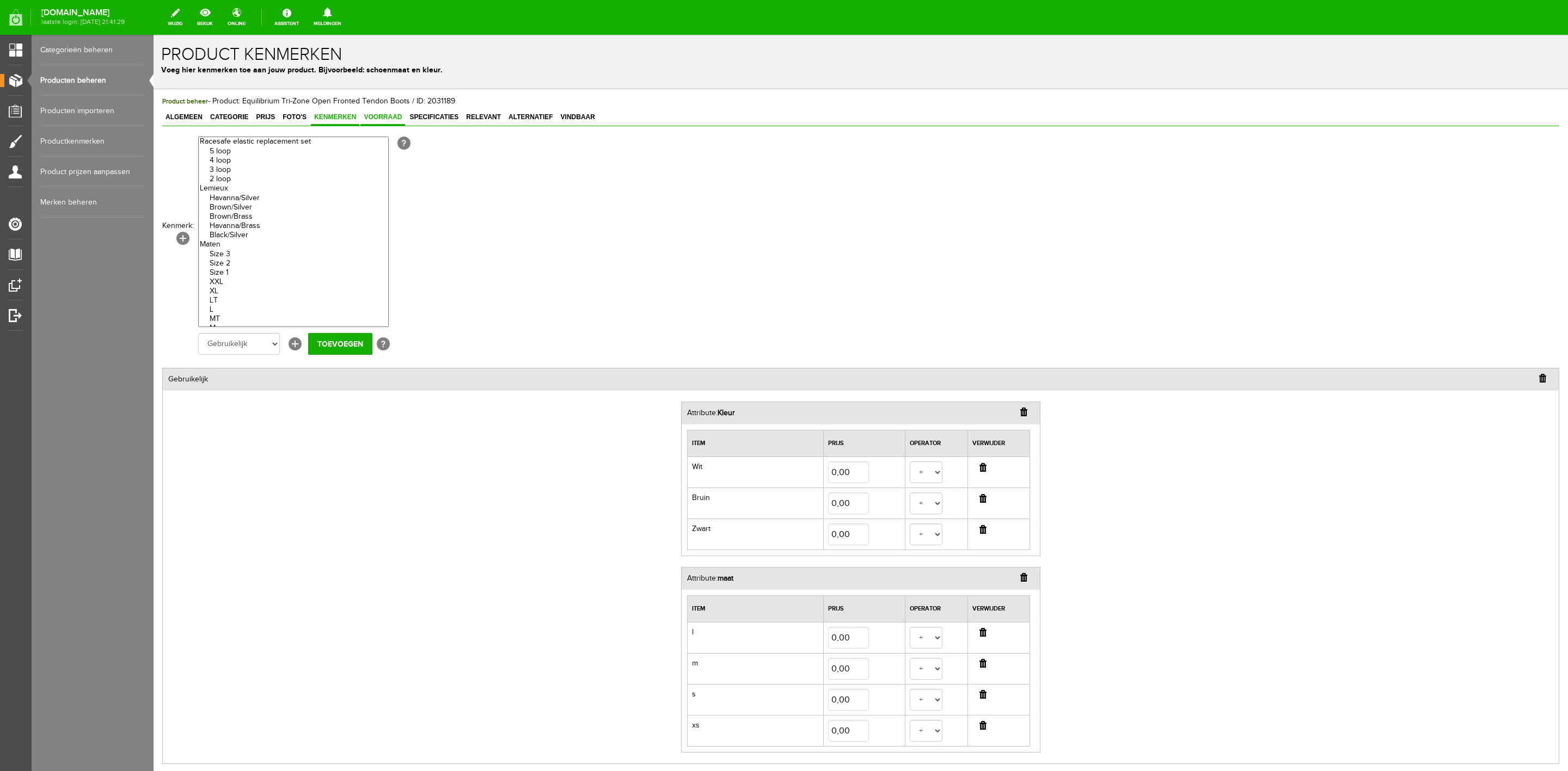
click at [373, 119] on span "Voorraad" at bounding box center [382, 117] width 44 height 8
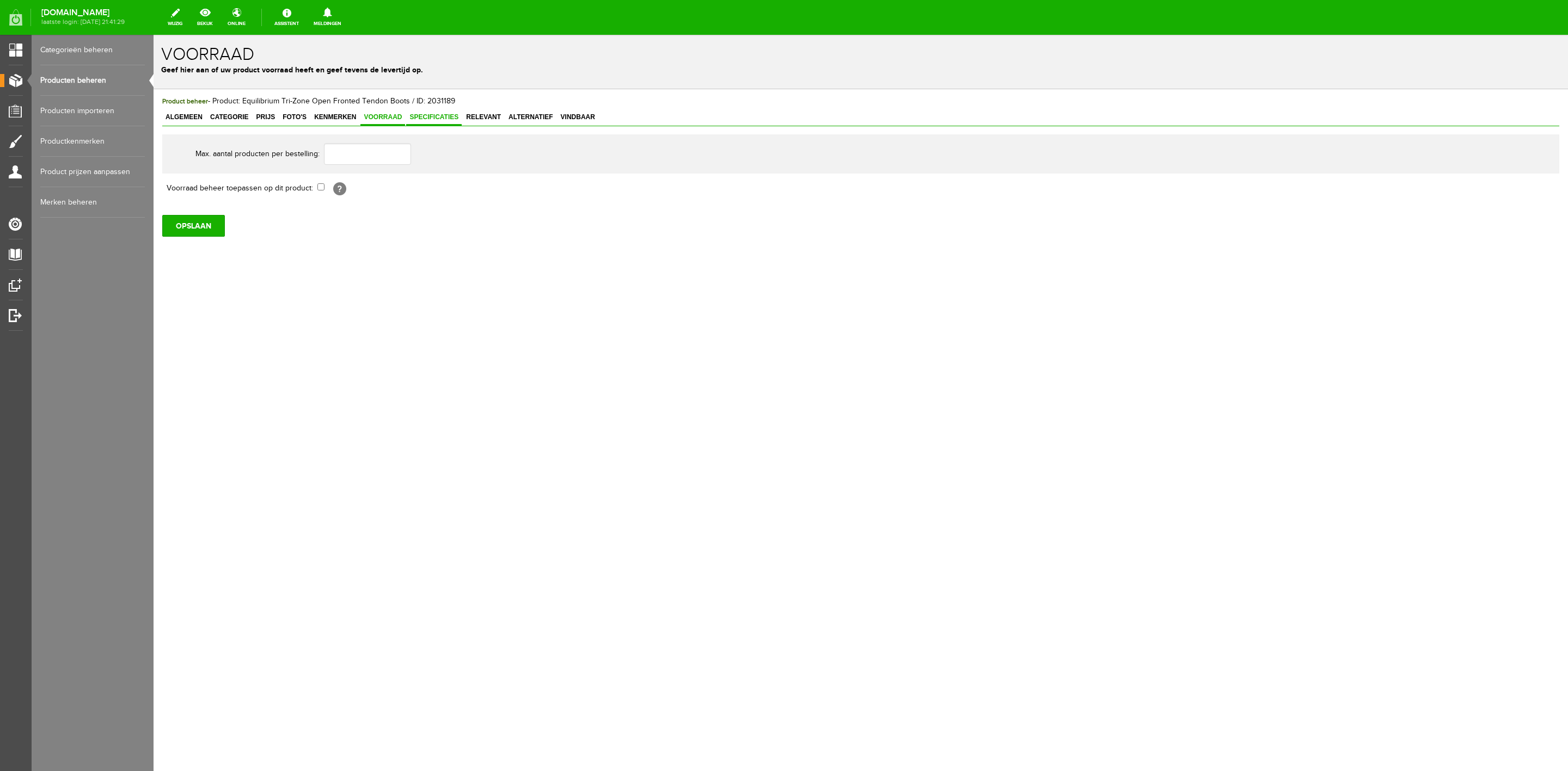
click at [424, 123] on link "Specificaties" at bounding box center [433, 118] width 55 height 16
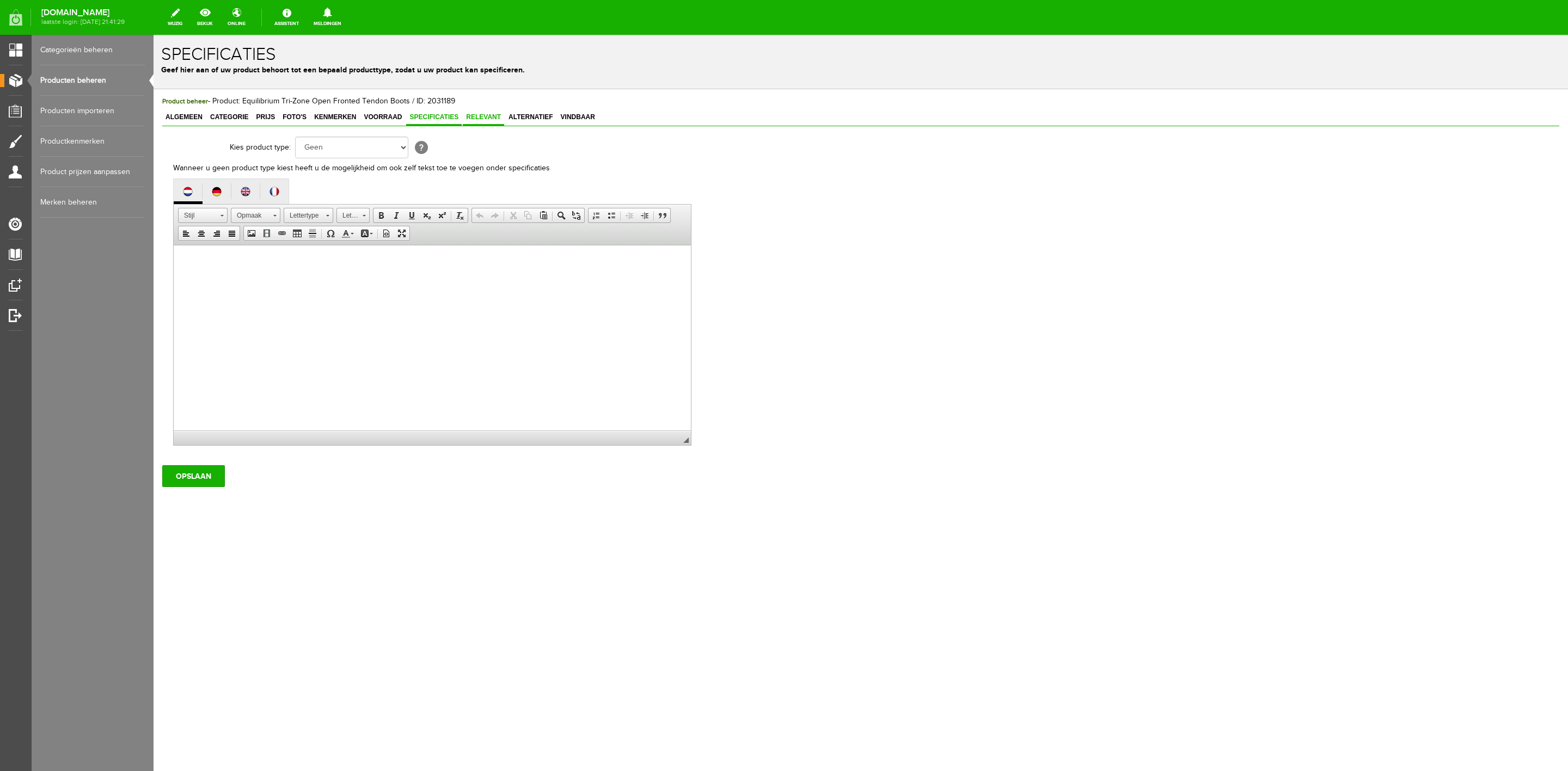
click at [467, 116] on span "Relevant" at bounding box center [483, 117] width 41 height 8
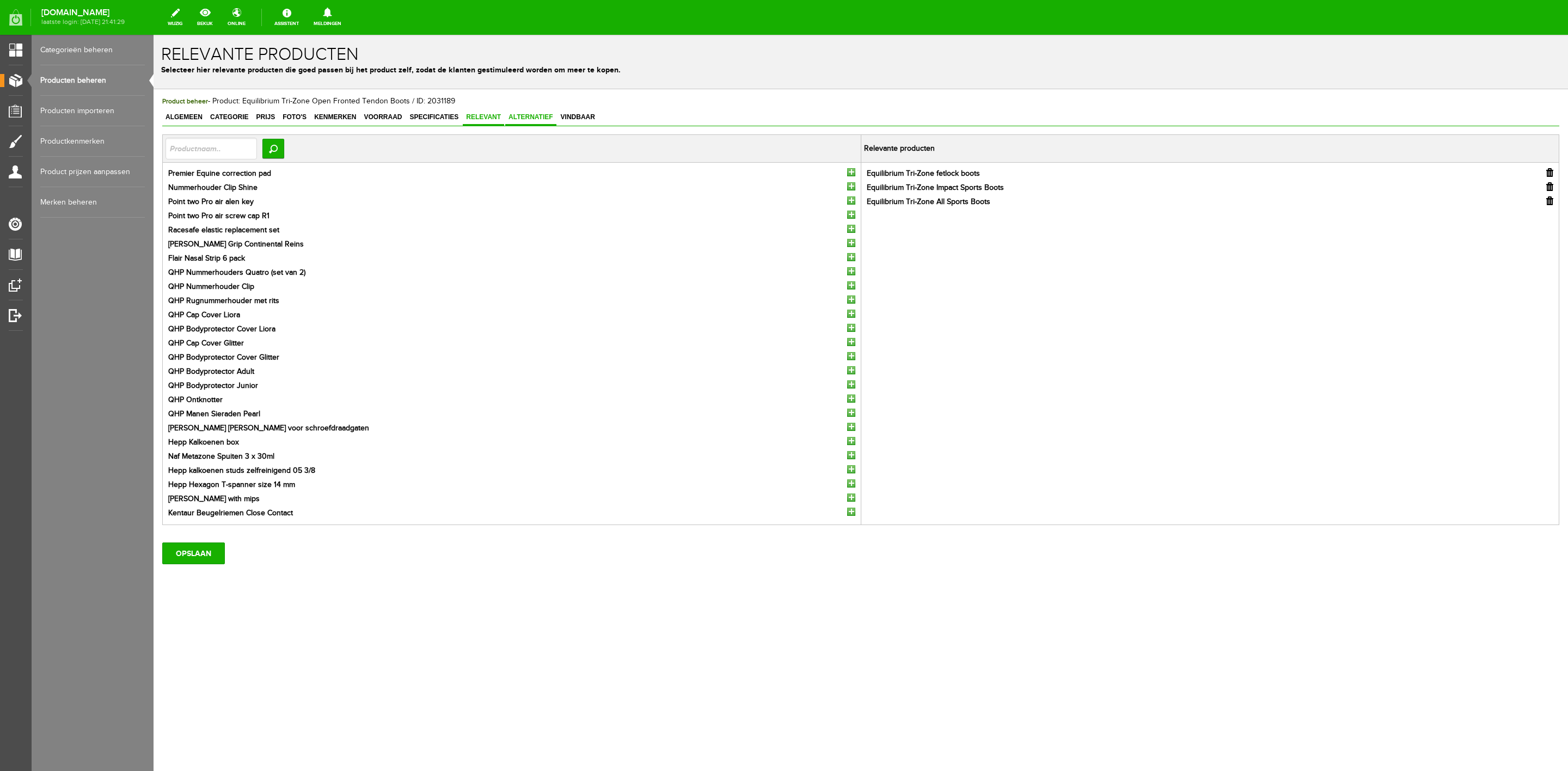
click at [522, 113] on span "Alternatief" at bounding box center [531, 117] width 51 height 8
click at [600, 116] on div "Algemeen Categorie Prijs Foto's Kenmerken Voorraad Specificaties Relevant Alter…" at bounding box center [861, 118] width 1397 height 16
click at [505, 121] on span "Alternatief" at bounding box center [531, 117] width 51 height 8
click at [488, 120] on span "Relevant" at bounding box center [483, 117] width 41 height 8
click at [209, 553] on input "OPSLAAN" at bounding box center [194, 554] width 63 height 22
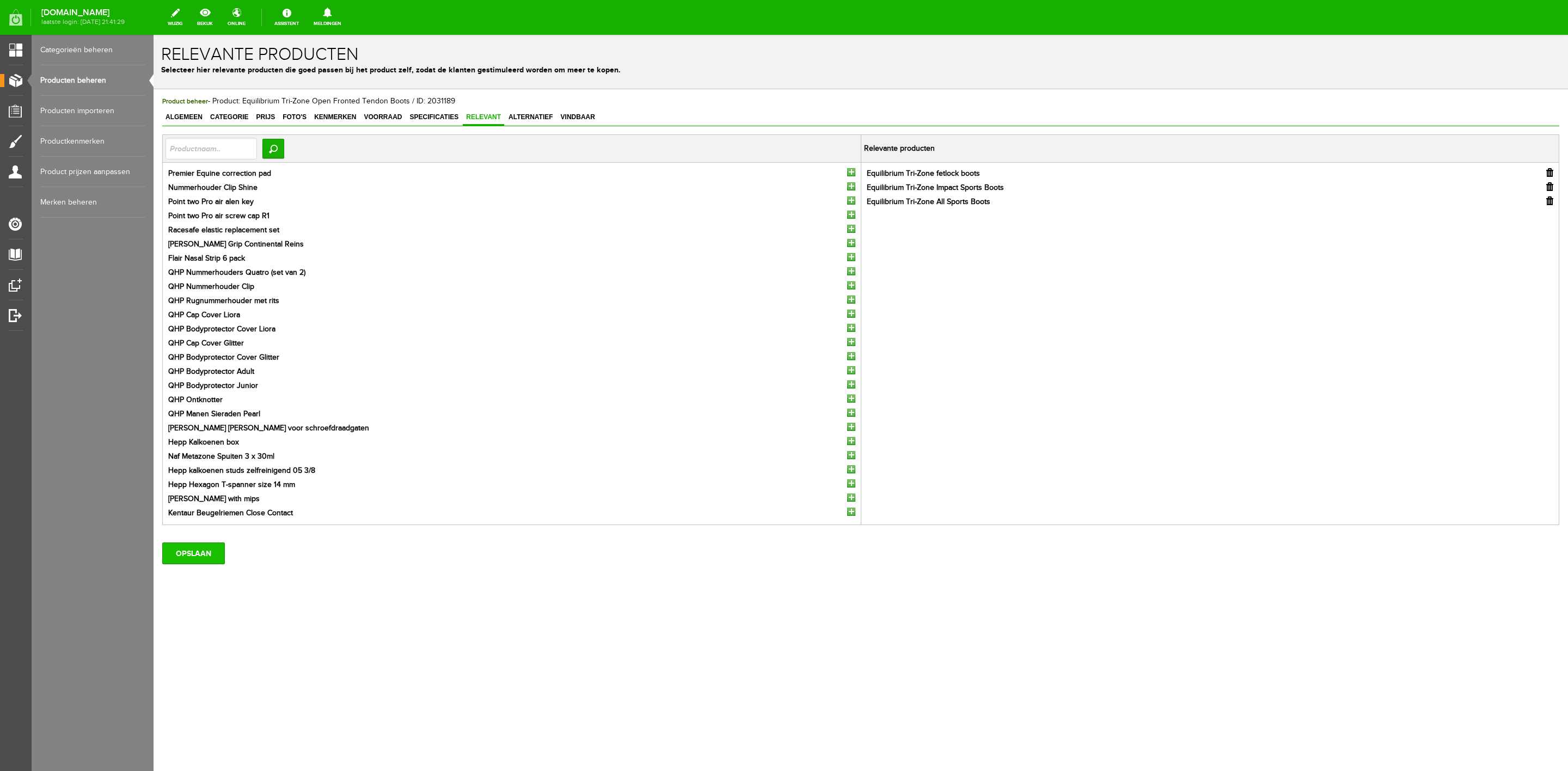
click at [206, 549] on input "OPSLAAN" at bounding box center [194, 554] width 63 height 22
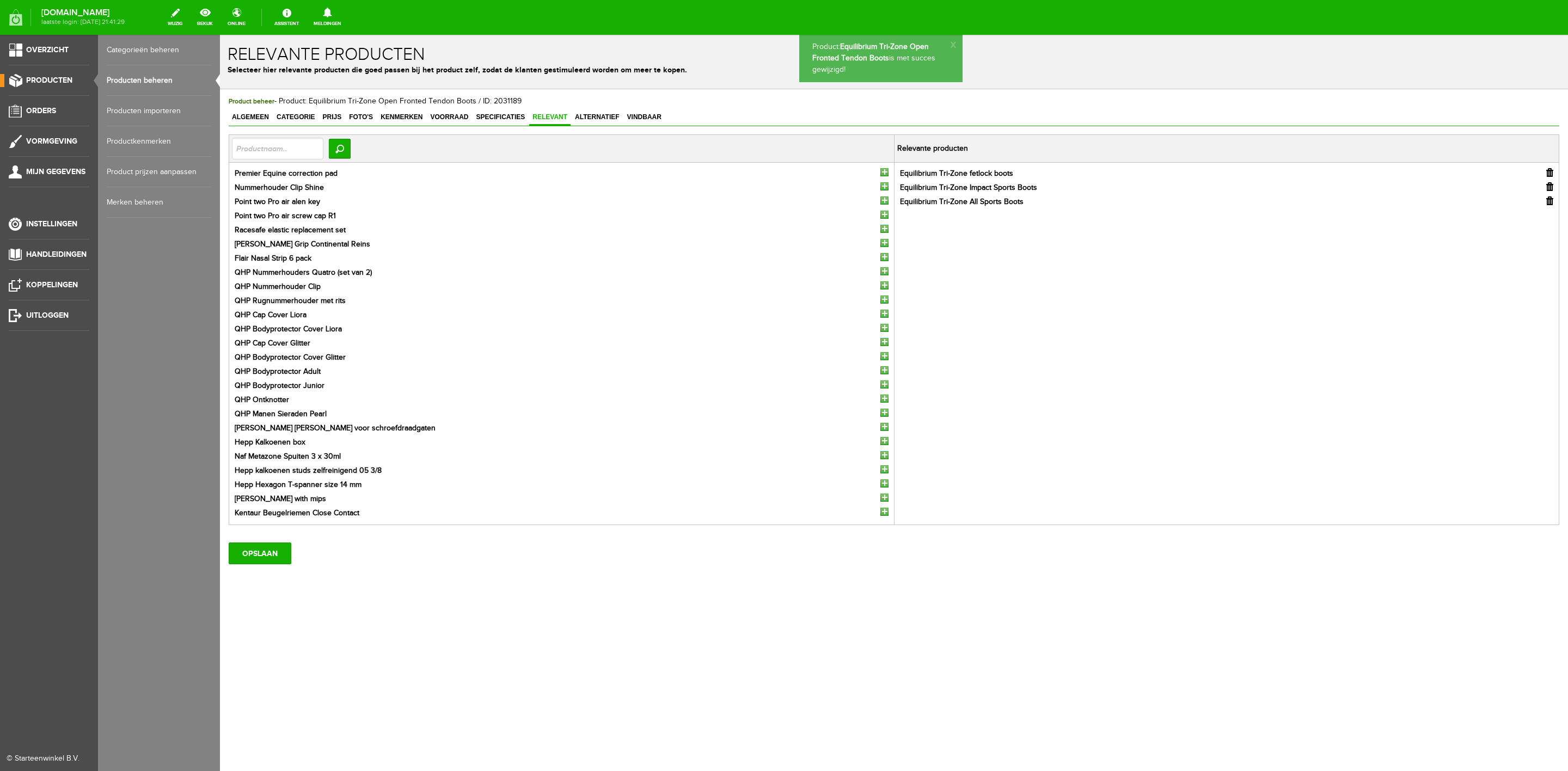
click at [77, 80] on link "Producten" at bounding box center [44, 80] width 89 height 13
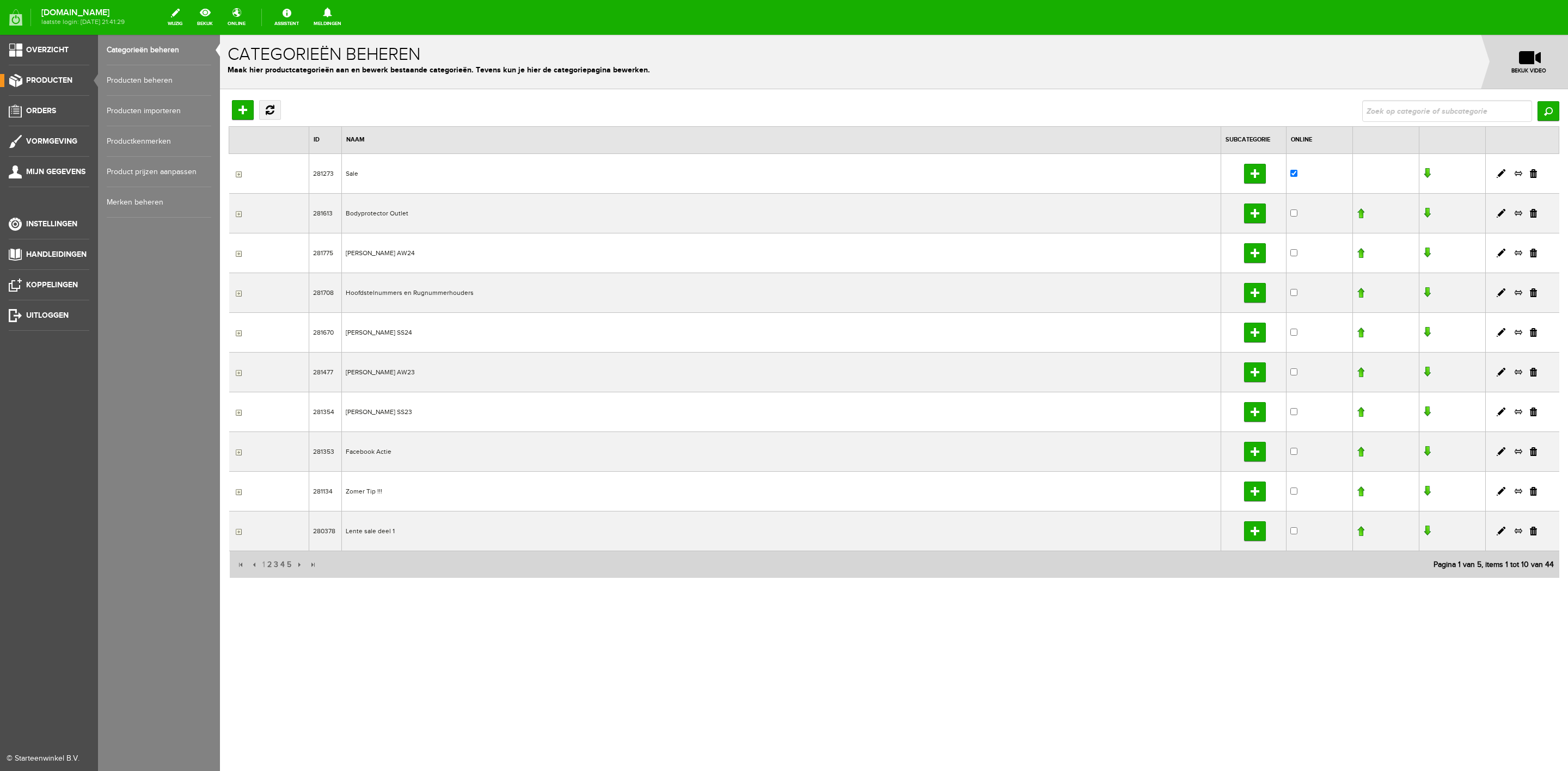
click at [118, 89] on link "Producten beheren" at bounding box center [159, 80] width 105 height 30
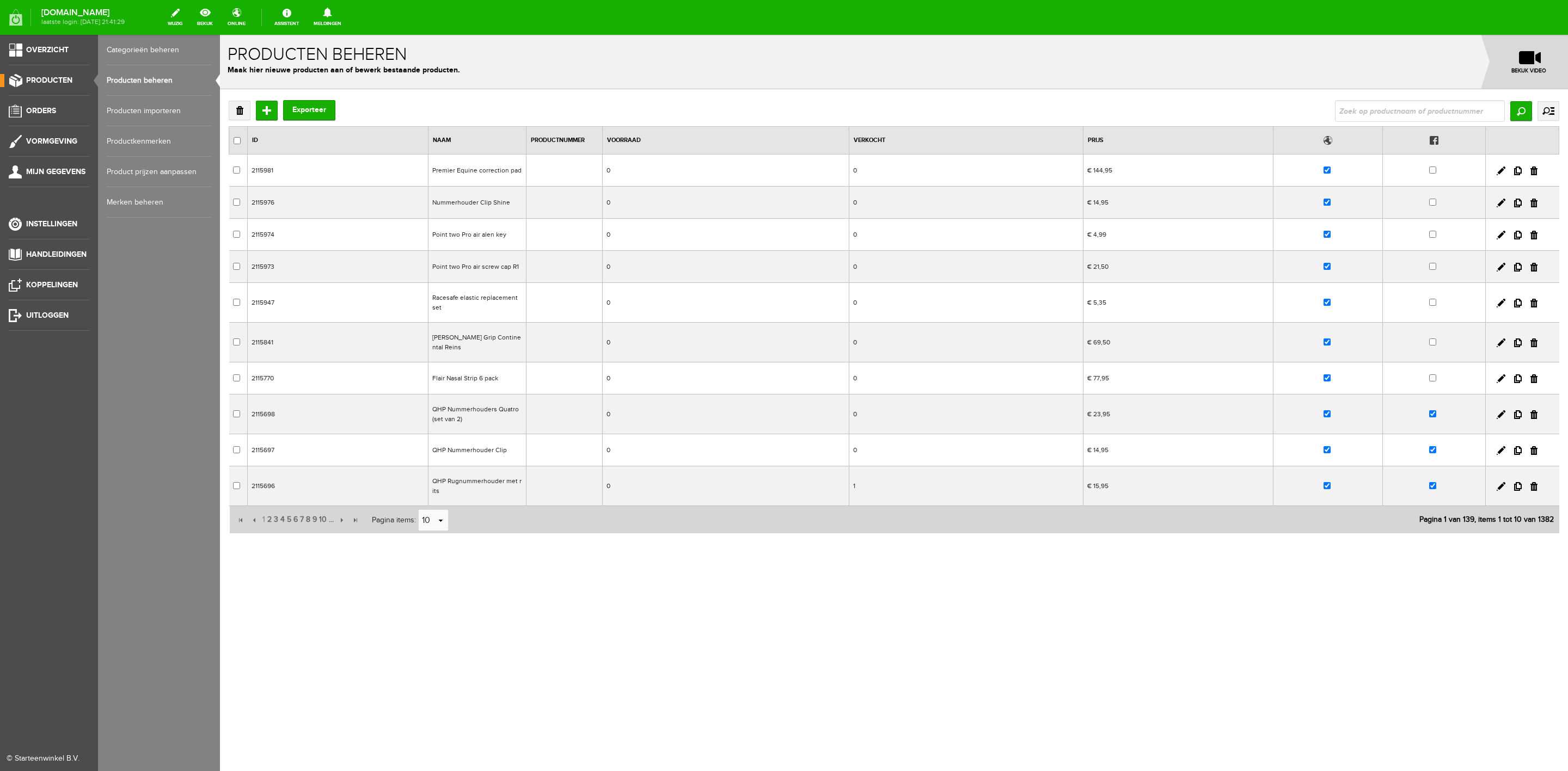
click at [67, 103] on ul "Overzicht Producten Orders Vormgeving Mijn gegevens Instellingen Handleidingen …" at bounding box center [49, 420] width 98 height 771
click at [59, 111] on link "Orders" at bounding box center [44, 111] width 89 height 13
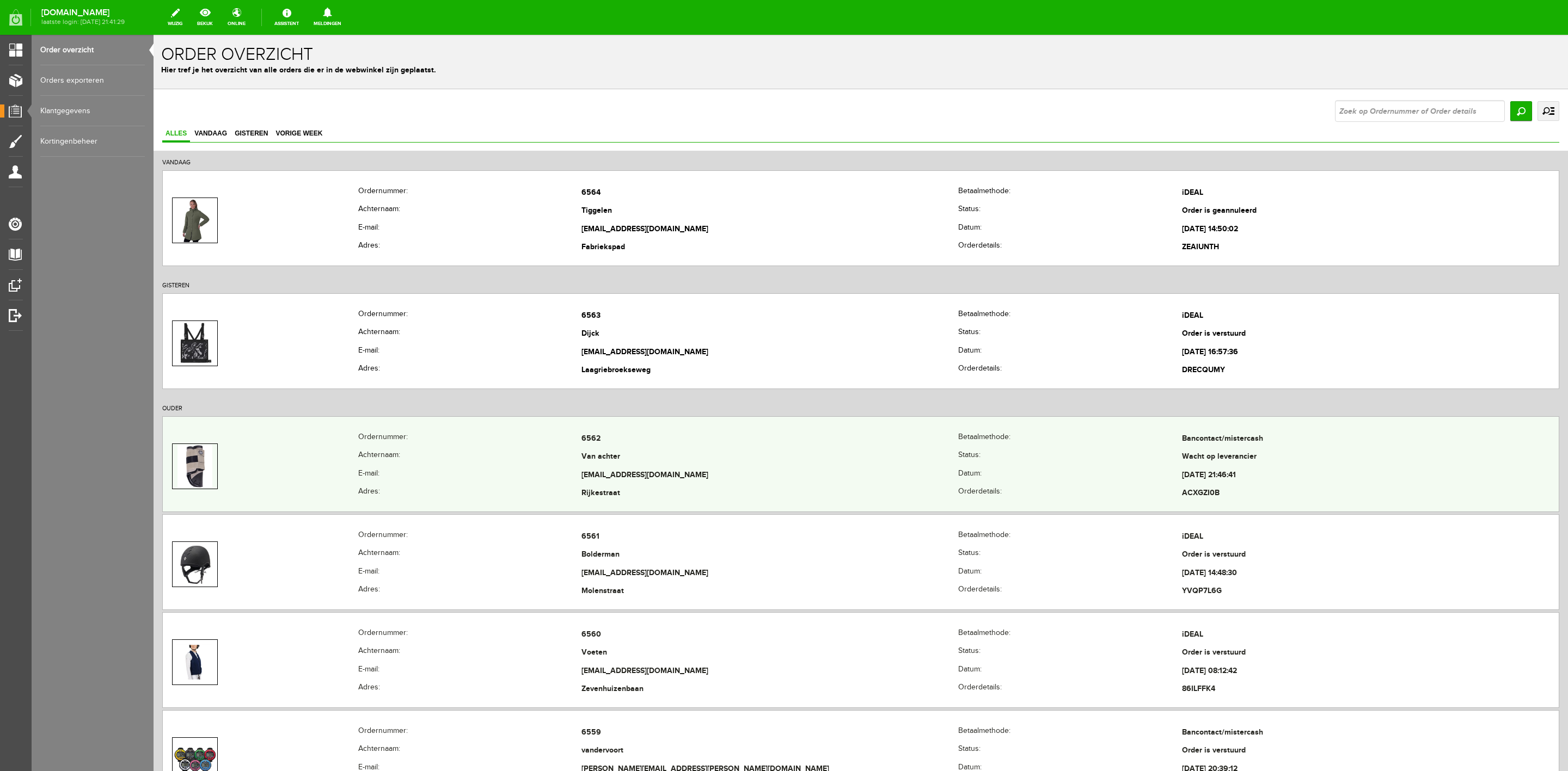
click at [387, 459] on th "Achternaam:" at bounding box center [470, 458] width 223 height 18
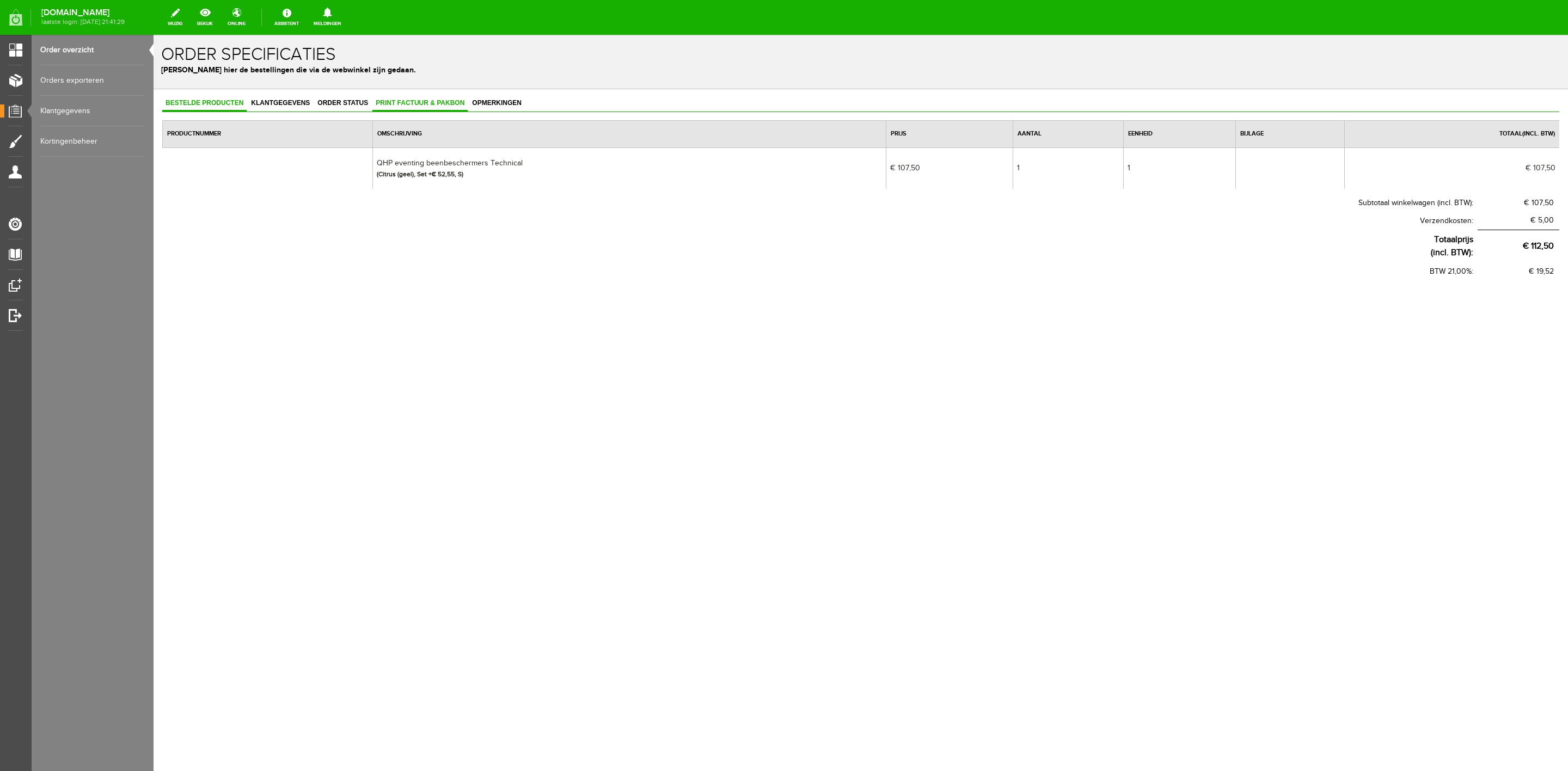
click at [443, 99] on span "Print factuur & pakbon" at bounding box center [420, 103] width 96 height 8
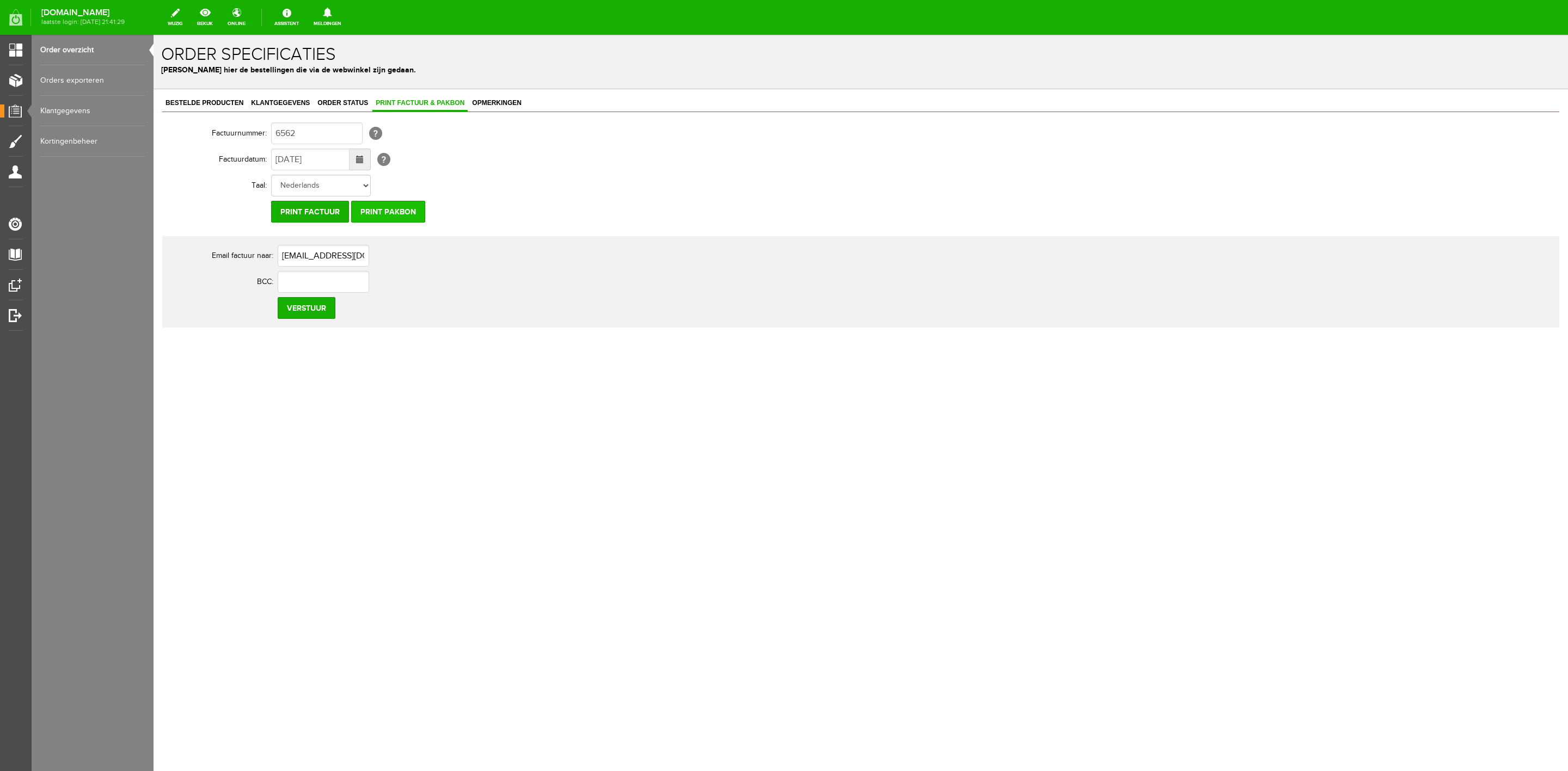
click at [395, 214] on input "Print pakbon" at bounding box center [388, 212] width 74 height 22
click at [306, 105] on span "Klantgegevens" at bounding box center [280, 103] width 65 height 8
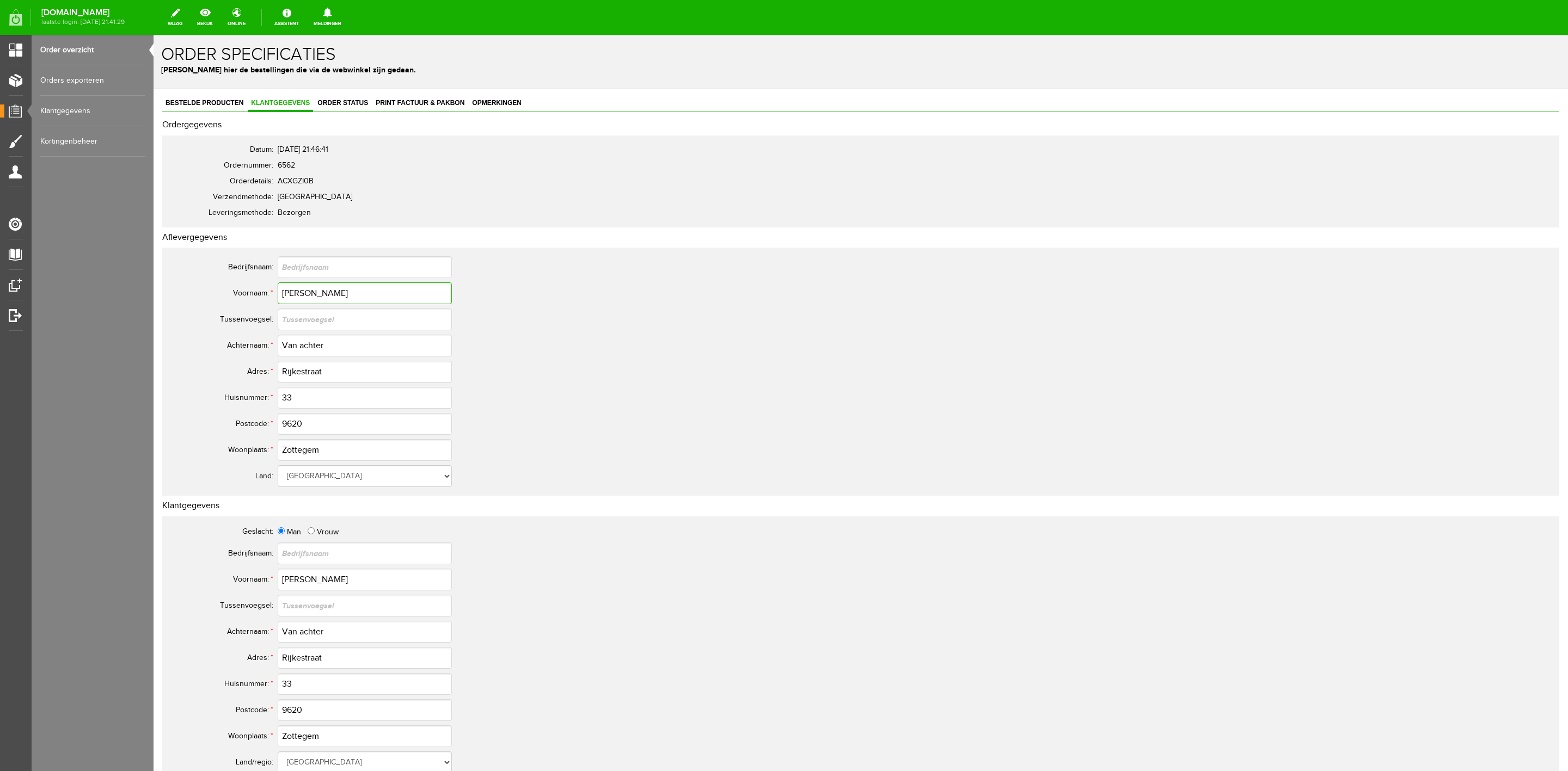
click at [289, 301] on input "[PERSON_NAME]" at bounding box center [365, 293] width 174 height 22
drag, startPoint x: 292, startPoint y: 347, endPoint x: 315, endPoint y: 347, distance: 23.0
click at [315, 347] on input "Van achter" at bounding box center [365, 346] width 174 height 22
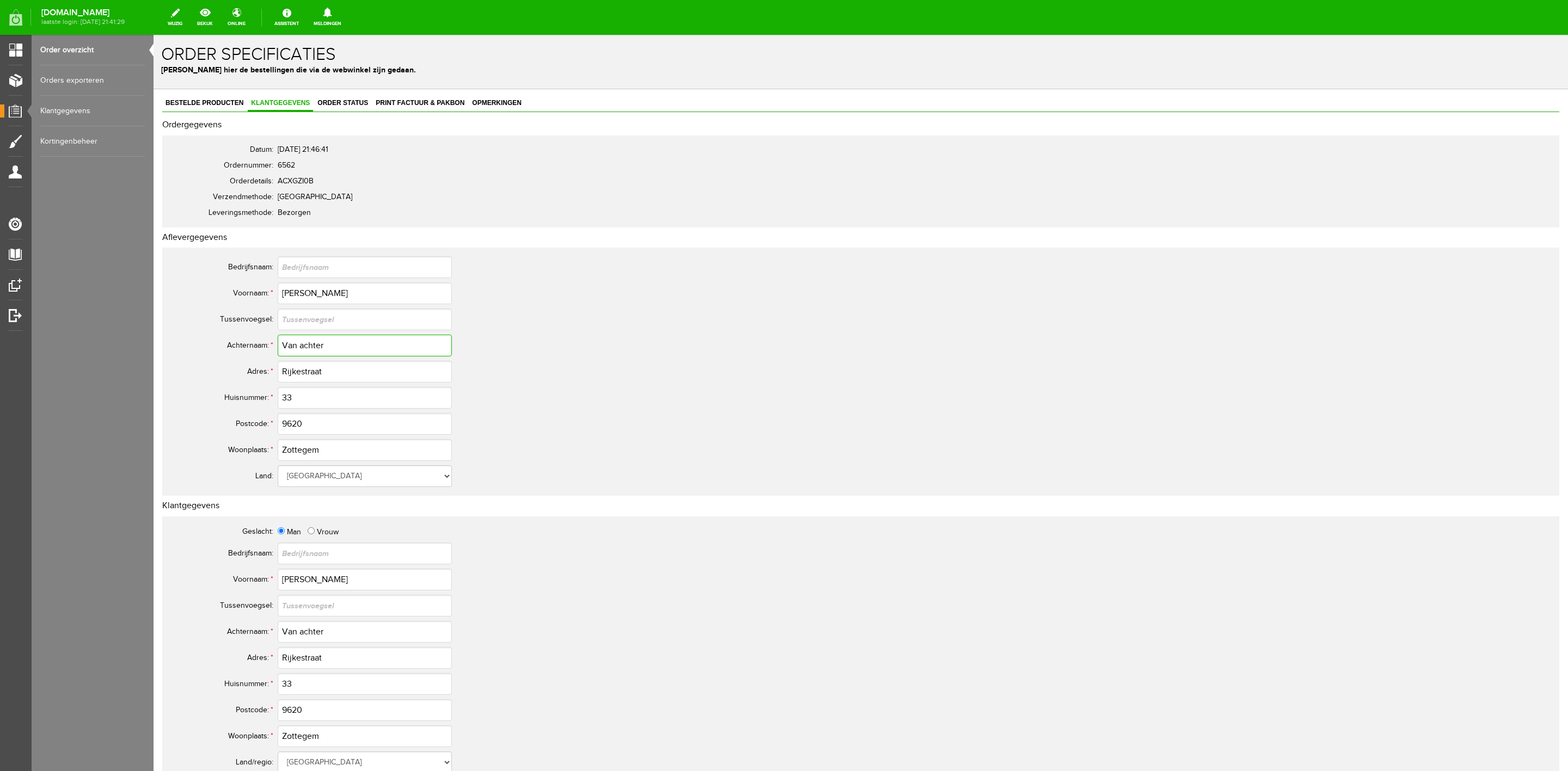
click at [315, 347] on input "Van achter" at bounding box center [365, 346] width 174 height 22
click at [312, 374] on input "Rijkestraat" at bounding box center [365, 372] width 174 height 22
click at [355, 115] on div "Bestelde producten Klantgegevens Order status Print factuur & pakbon Opmerkinge…" at bounding box center [861, 543] width 1397 height 895
click at [353, 111] on link "Order status" at bounding box center [343, 103] width 57 height 16
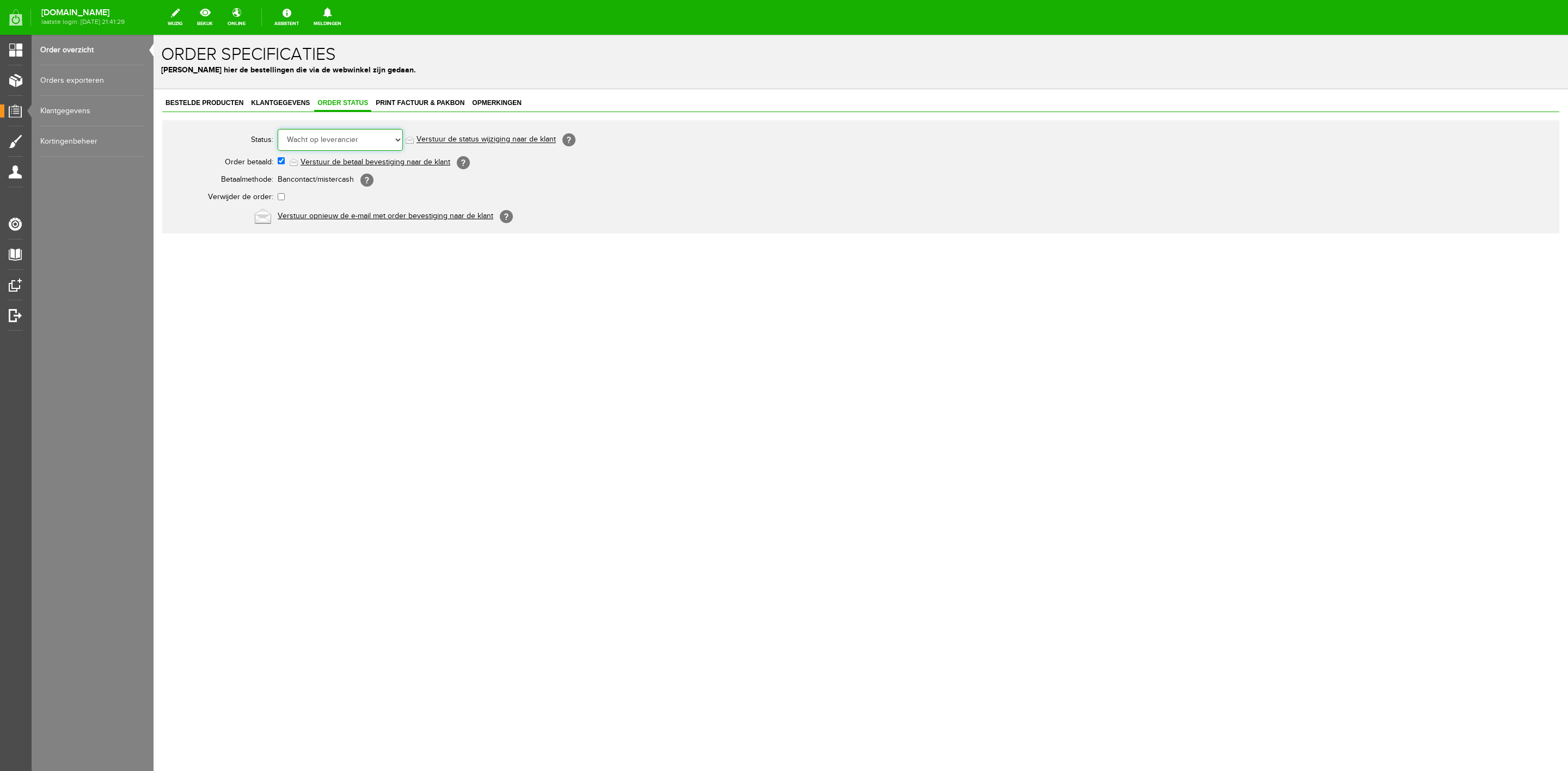
click at [350, 134] on select "Order niet afgerond Nieuw Order in behandeling Wacht op leverancier Wacht op be…" at bounding box center [340, 140] width 125 height 22
select select "5"
click at [278, 129] on select "Order niet afgerond Nieuw Order in behandeling Wacht op leverancier Wacht op be…" at bounding box center [340, 140] width 125 height 22
click at [445, 142] on link "Verstuur de status wijziging naar de klant" at bounding box center [486, 140] width 139 height 9
